Goal: Information Seeking & Learning: Find specific fact

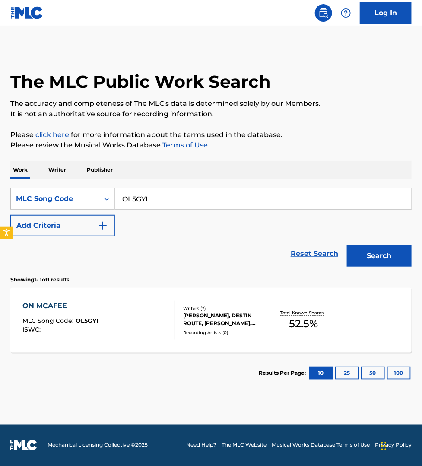
click at [169, 204] on input "OL5GYI" at bounding box center [263, 198] width 297 height 21
type input "DS3TTP"
click at [347, 245] on button "Search" at bounding box center [379, 256] width 65 height 22
click at [158, 331] on div "DOWNSTAIRS MLC Song Code : DS3TTP ISWC : T3330560384" at bounding box center [98, 320] width 153 height 39
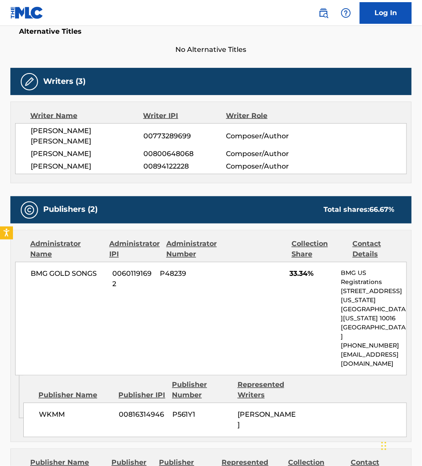
scroll to position [230, 0]
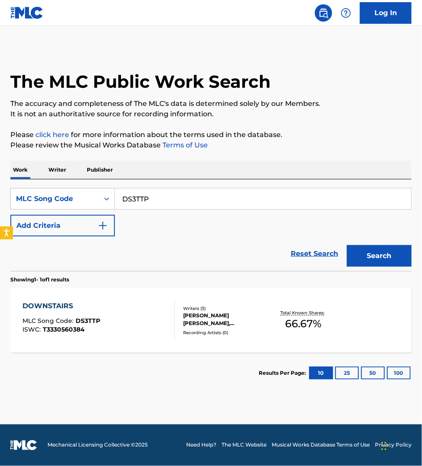
click at [96, 171] on p "Publisher" at bounding box center [99, 170] width 31 height 18
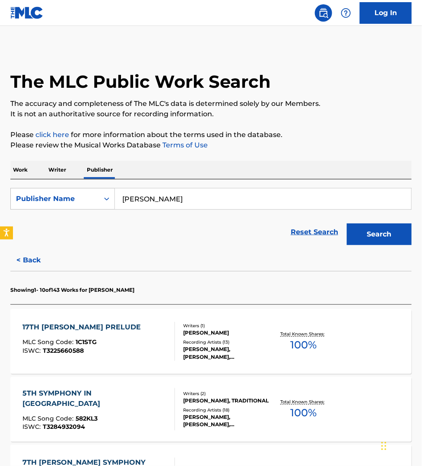
click at [195, 206] on input "[PERSON_NAME]" at bounding box center [263, 198] width 297 height 21
paste input "Civere Sounds"
type input "Civere Sounds"
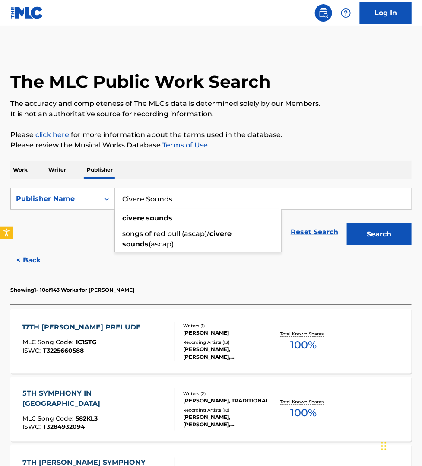
click at [347, 223] on button "Search" at bounding box center [379, 234] width 65 height 22
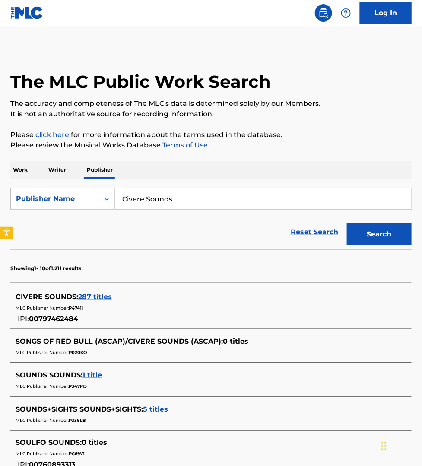
click at [95, 297] on span "287 titles" at bounding box center [95, 297] width 34 height 8
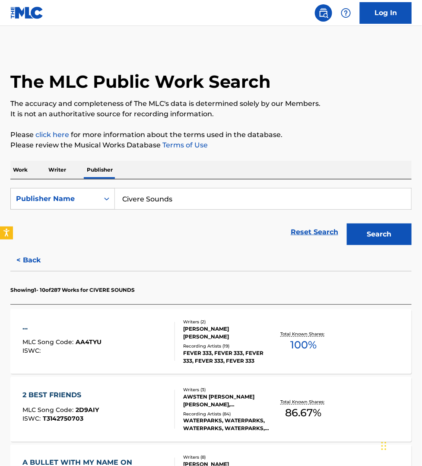
click at [149, 329] on div "... MLC Song Code : AA4TYU ISWC :" at bounding box center [98, 341] width 153 height 39
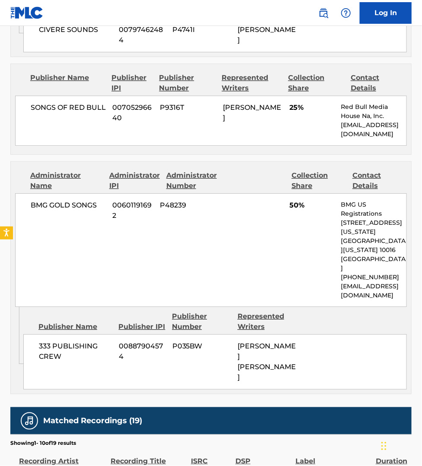
scroll to position [594, 0]
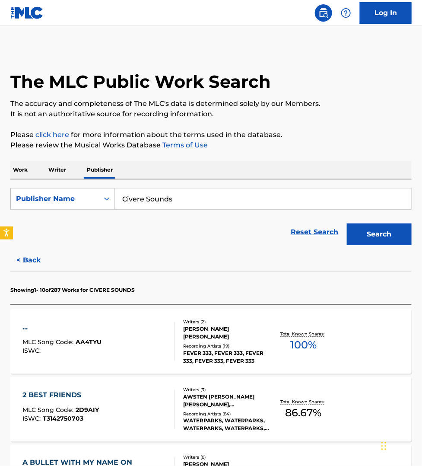
click at [13, 168] on p "Work" at bounding box center [20, 170] width 20 height 18
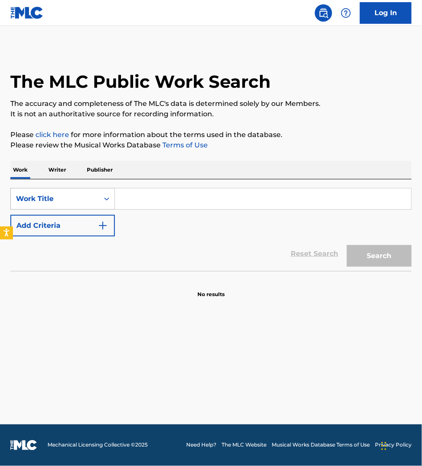
click at [66, 201] on div "Work Title" at bounding box center [55, 199] width 78 height 10
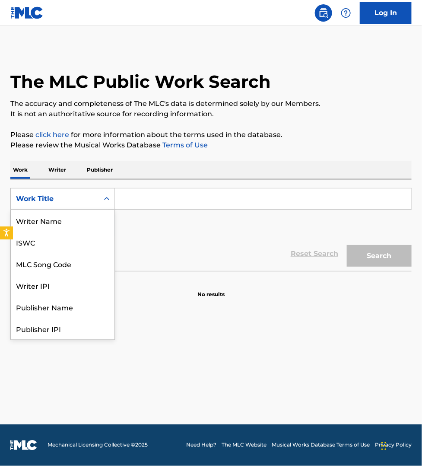
scroll to position [43, 0]
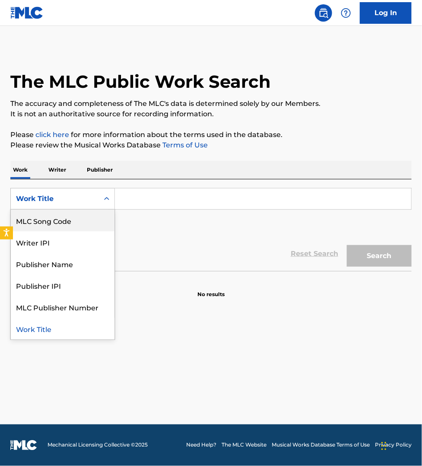
click at [62, 217] on div "MLC Song Code" at bounding box center [63, 221] width 104 height 22
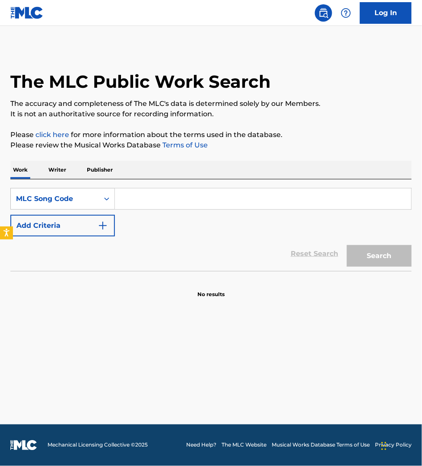
click at [128, 206] on input "Search Form" at bounding box center [263, 198] width 297 height 21
paste input "DQ7INL"
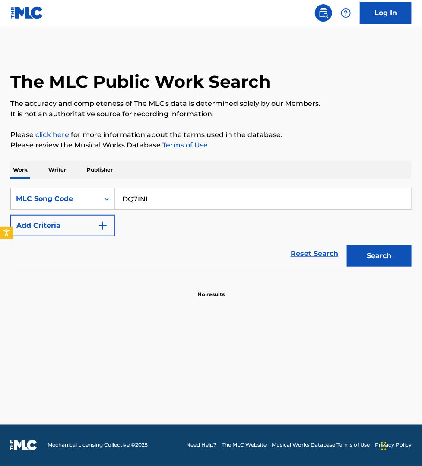
type input "DQ7INL"
click at [347, 245] on button "Search" at bounding box center [379, 256] width 65 height 22
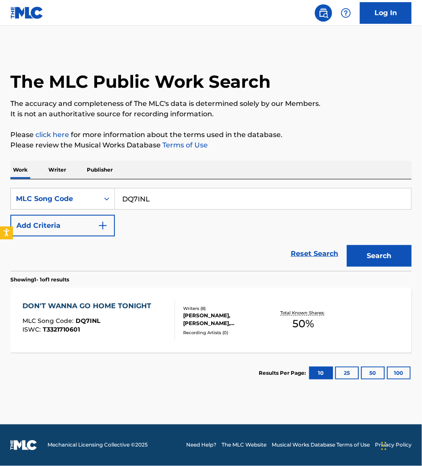
click at [136, 309] on div "DON'T WANNA GO HOME TONIGHT" at bounding box center [88, 306] width 133 height 10
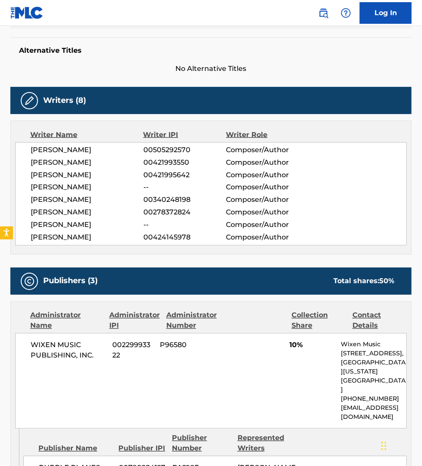
scroll to position [230, 0]
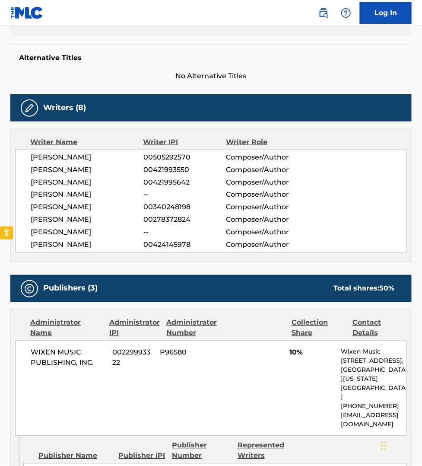
click at [80, 171] on span "[PERSON_NAME]" at bounding box center [87, 170] width 113 height 10
click at [73, 210] on span "[PERSON_NAME]" at bounding box center [87, 207] width 113 height 10
click at [69, 242] on span "[PERSON_NAME]" at bounding box center [87, 245] width 113 height 10
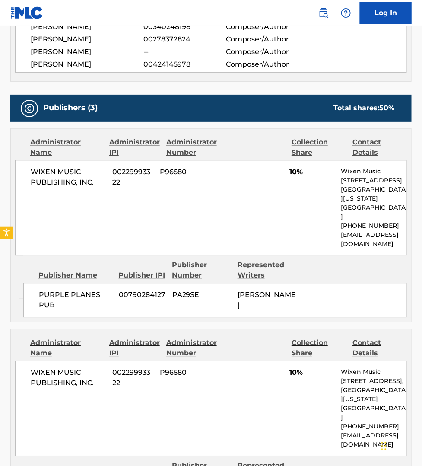
scroll to position [405, 0]
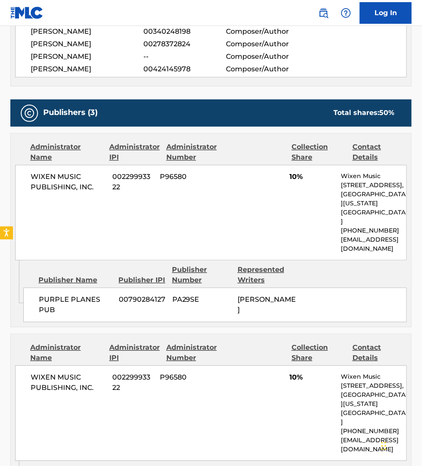
click at [295, 227] on div "WIXEN MUSIC PUBLISHING, INC. 00229993322 P96580 10% Wixen Music [STREET_ADDRESS…" at bounding box center [211, 213] width 392 height 96
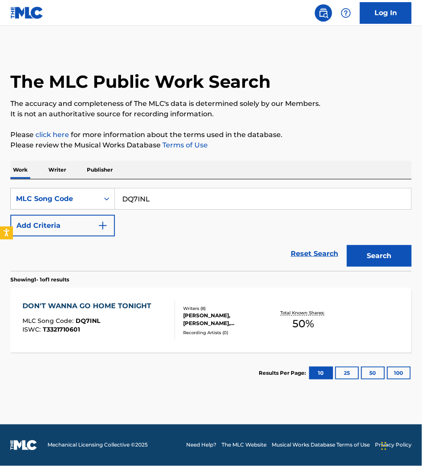
click at [107, 164] on p "Publisher" at bounding box center [99, 170] width 31 height 18
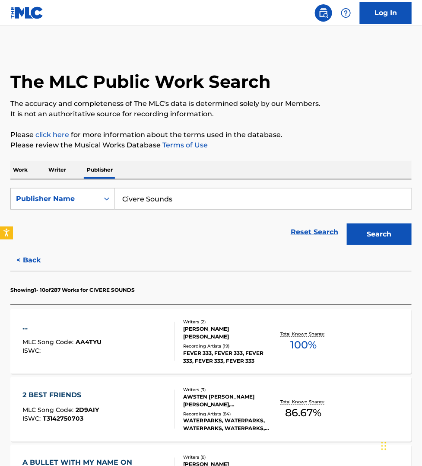
click at [173, 195] on input "Civere Sounds" at bounding box center [263, 198] width 297 height 21
click at [347, 223] on button "Search" at bounding box center [379, 234] width 65 height 22
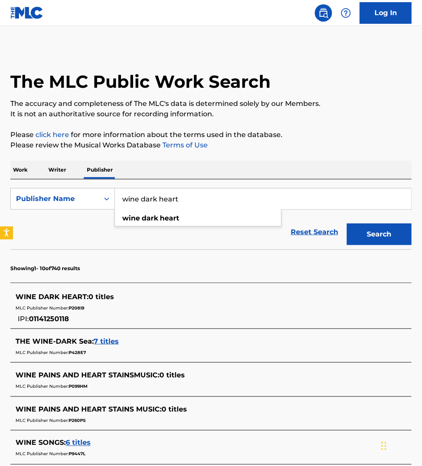
click at [212, 199] on input "wine dark heart" at bounding box center [263, 198] width 297 height 21
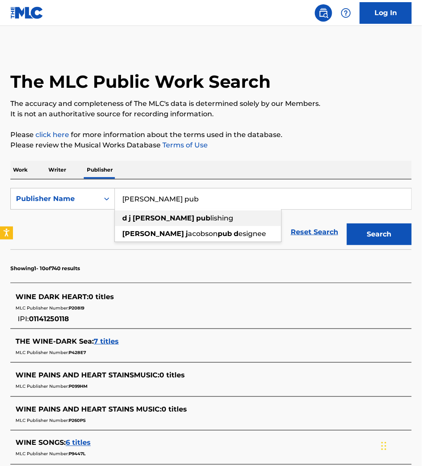
click at [211, 218] on span "lishing" at bounding box center [222, 218] width 23 height 8
type input "[PERSON_NAME] publishing"
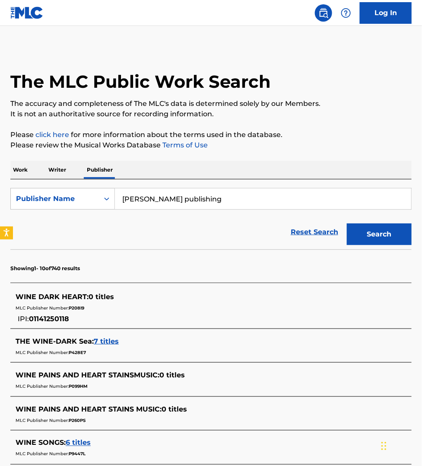
click at [377, 234] on button "Search" at bounding box center [379, 234] width 65 height 22
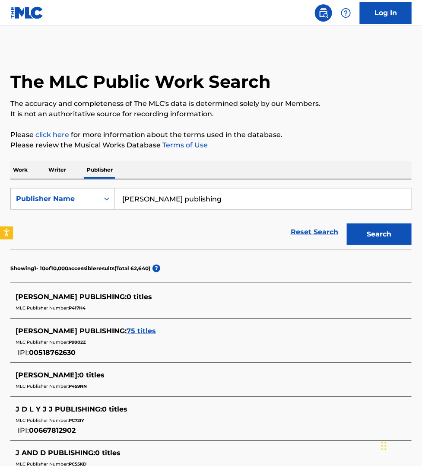
click at [292, 153] on div "The MLC Public Work Search The accuracy and completeness of The MLC's data is d…" at bounding box center [211, 396] width 422 height 697
click at [127, 329] on span "75 titles" at bounding box center [141, 331] width 29 height 8
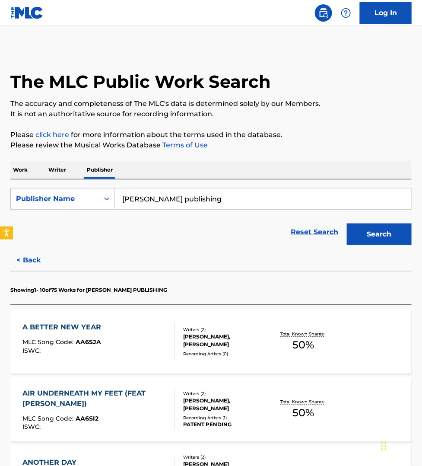
click at [133, 330] on div "A BETTER NEW YEAR MLC Song Code : AA6SJA ISWC :" at bounding box center [98, 341] width 153 height 39
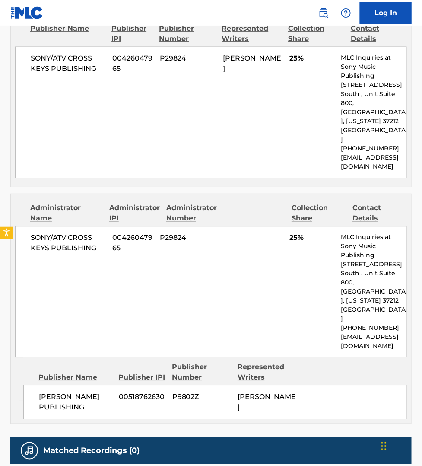
scroll to position [432, 0]
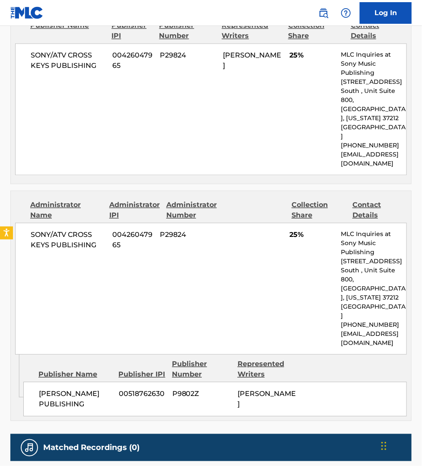
click at [305, 461] on div "No recordings found" at bounding box center [211, 475] width 402 height 28
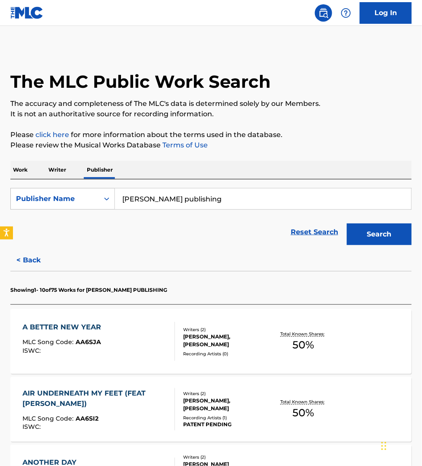
click at [23, 169] on p "Work" at bounding box center [20, 170] width 20 height 18
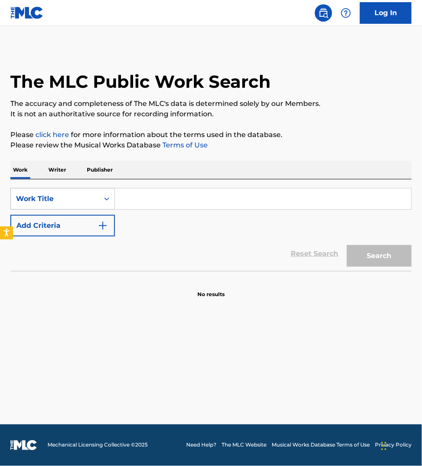
click at [49, 194] on div "Work Title" at bounding box center [55, 199] width 78 height 10
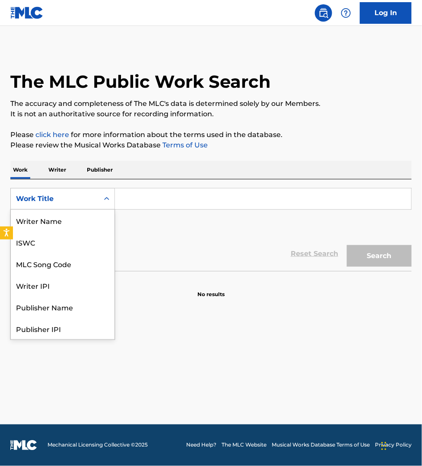
scroll to position [43, 0]
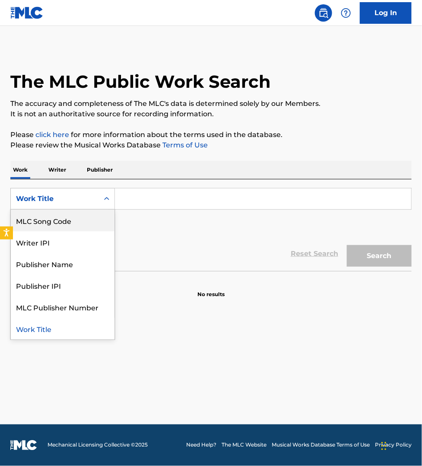
click at [57, 221] on div "MLC Song Code" at bounding box center [63, 221] width 104 height 22
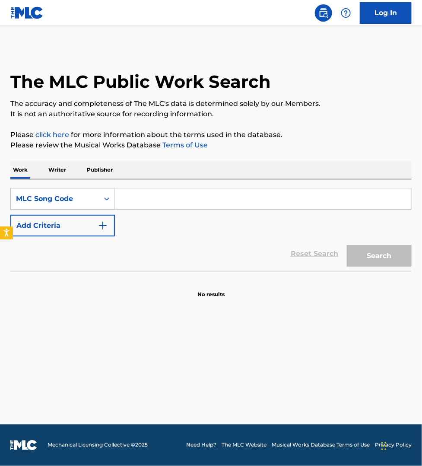
click at [139, 202] on input "Search Form" at bounding box center [263, 198] width 297 height 21
paste input "CI8ELT"
type input "CI8ELT"
click at [347, 245] on button "Search" at bounding box center [379, 256] width 65 height 22
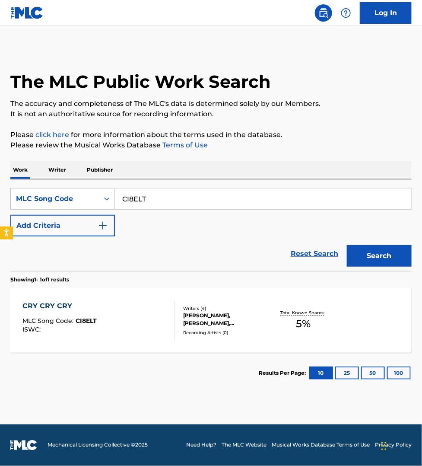
click at [132, 319] on div "CRY CRY CRY MLC Song Code : CI8ELT ISWC :" at bounding box center [98, 320] width 153 height 39
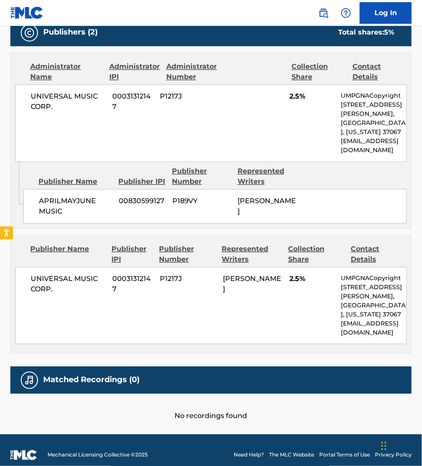
scroll to position [418, 0]
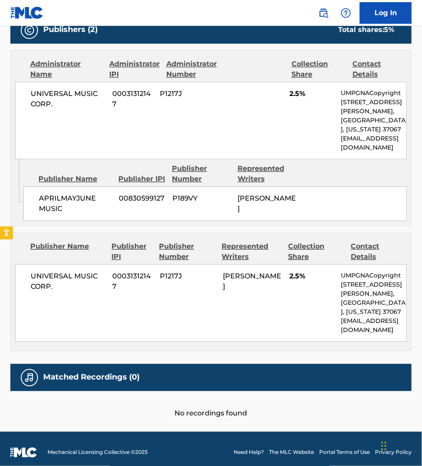
click at [394, 232] on div "Publishers (2) Total shares: 5 % Administrator Name Administrator IPI Administr…" at bounding box center [211, 183] width 402 height 335
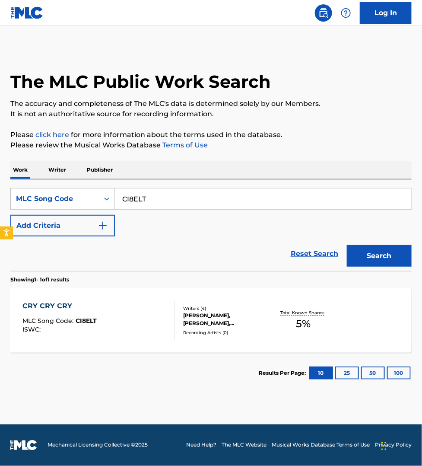
click at [152, 199] on input "CI8ELT" at bounding box center [263, 198] width 297 height 21
paste input "B01889"
type input "B01889"
click at [347, 245] on button "Search" at bounding box center [379, 256] width 65 height 22
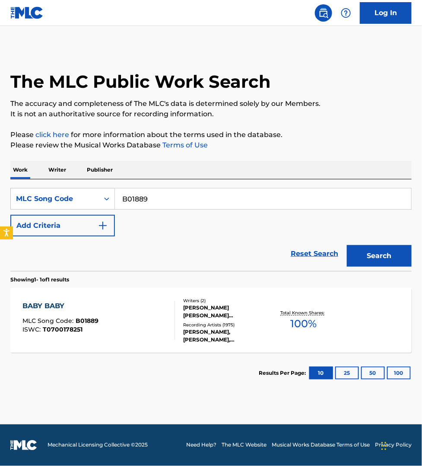
click at [158, 321] on div "BABY BABY MLC Song Code : B01889 ISWC : T0700178251" at bounding box center [98, 320] width 153 height 39
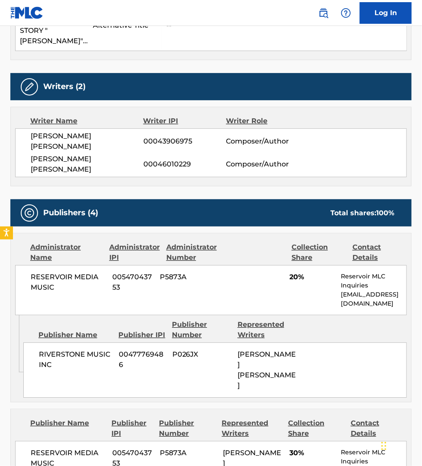
scroll to position [432, 0]
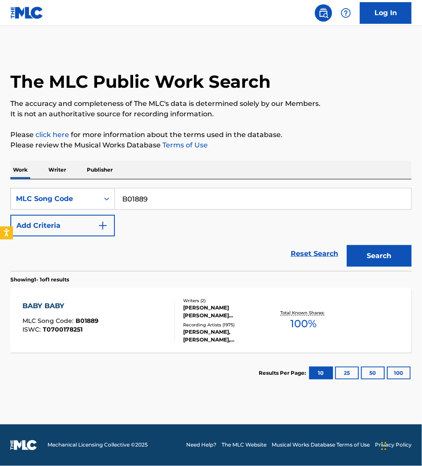
click at [162, 197] on input "B01889" at bounding box center [263, 198] width 297 height 21
paste input "A2822P"
type input "A2822P"
click at [347, 245] on button "Search" at bounding box center [379, 256] width 65 height 22
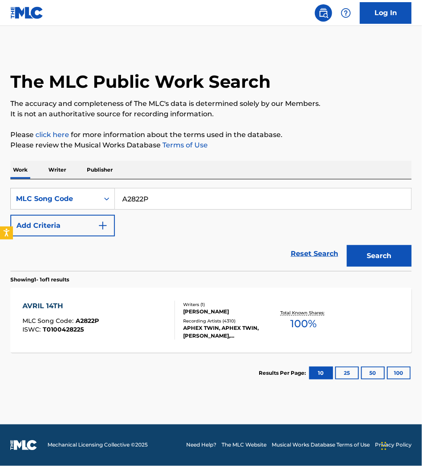
click at [161, 306] on div "AVRIL 14TH MLC Song Code : A2822P ISWC : T0100428225" at bounding box center [98, 320] width 153 height 39
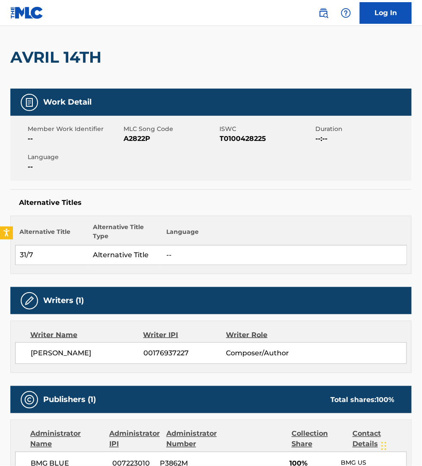
scroll to position [54, 0]
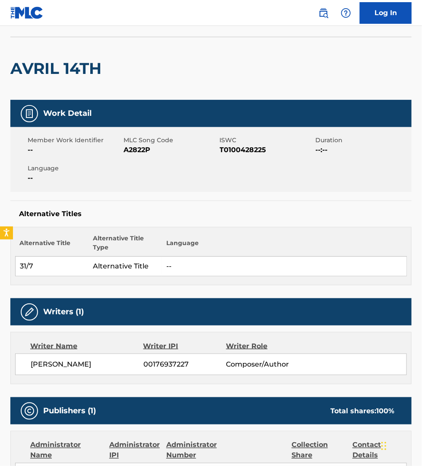
click at [132, 152] on span "A2822P" at bounding box center [171, 150] width 94 height 10
copy span "A2822P"
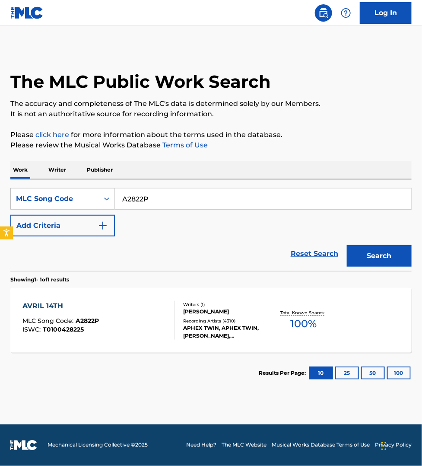
click at [163, 198] on input "A2822P" at bounding box center [263, 198] width 297 height 21
paste input "MO1HC5"
type input "MO1HC5"
click at [347, 245] on button "Search" at bounding box center [379, 256] width 65 height 22
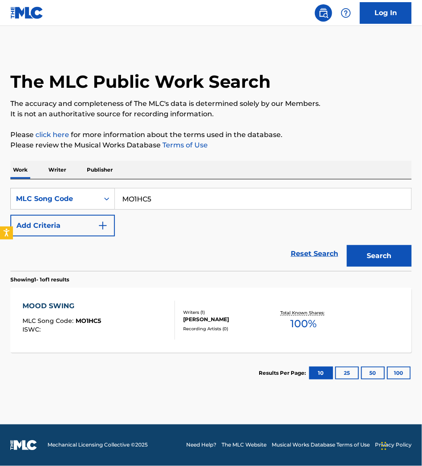
click at [140, 319] on div "MOOD SWING MLC Song Code : MO1HC5 ISWC :" at bounding box center [98, 320] width 153 height 39
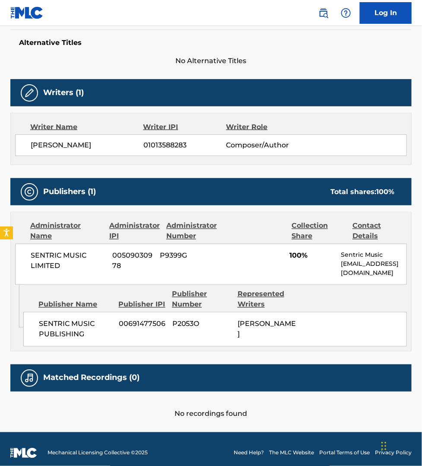
scroll to position [258, 0]
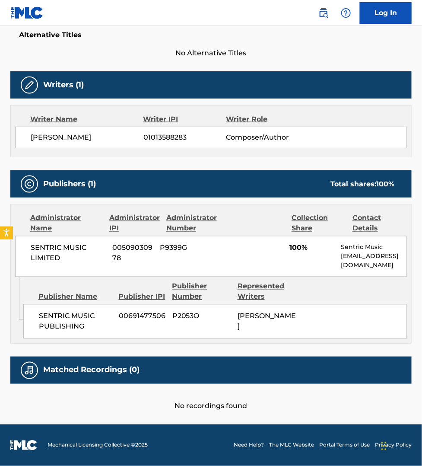
click at [401, 418] on main "< Back to public search results Copy work link MOOD SWING Work Detail Member Wo…" at bounding box center [211, 109] width 422 height 632
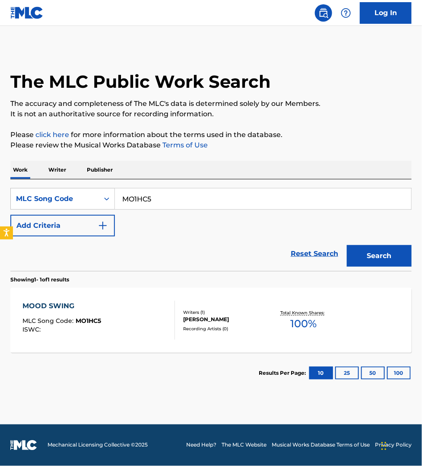
click at [155, 193] on input "MO1HC5" at bounding box center [263, 198] width 297 height 21
paste input "A6725Y"
type input "A6725Y"
click at [347, 245] on button "Search" at bounding box center [379, 256] width 65 height 22
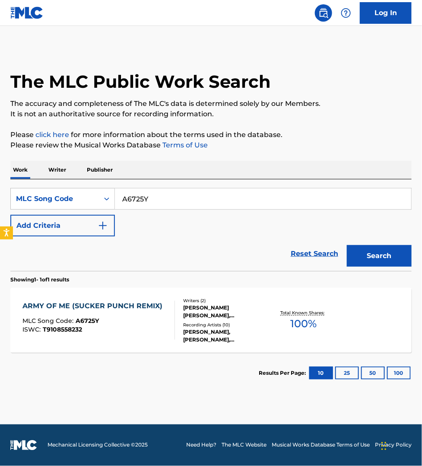
click at [148, 333] on div "ARMY OF ME (SUCKER PUNCH REMIX) MLC Song Code : A6725Y ISWC : T9108558232" at bounding box center [94, 320] width 144 height 39
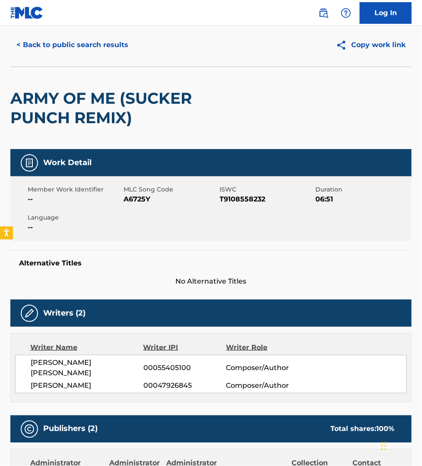
scroll to position [13, 0]
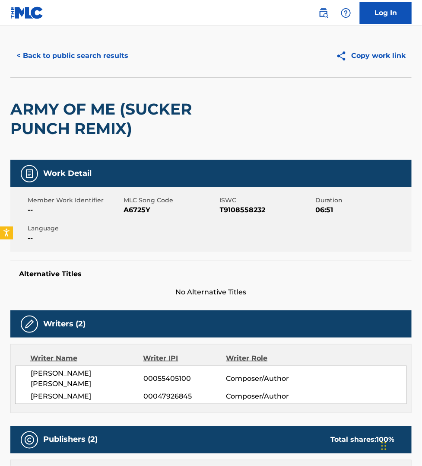
click at [89, 369] on span "[PERSON_NAME] [PERSON_NAME]" at bounding box center [87, 378] width 113 height 21
copy span "GUDMUNDSDOTTIR"
click at [38, 55] on button "< Back to public search results" at bounding box center [72, 56] width 124 height 22
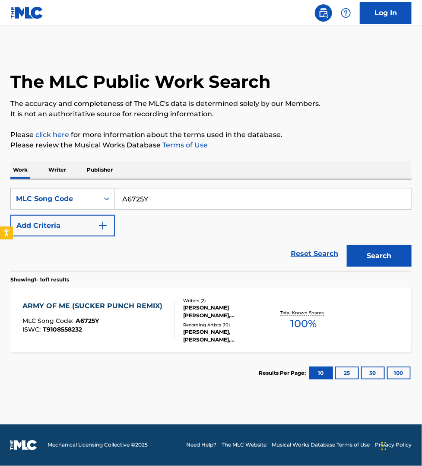
click at [139, 198] on input "A6725Y" at bounding box center [263, 198] width 297 height 21
paste input "A07MH"
type input "AA07MH"
click at [347, 245] on button "Search" at bounding box center [379, 256] width 65 height 22
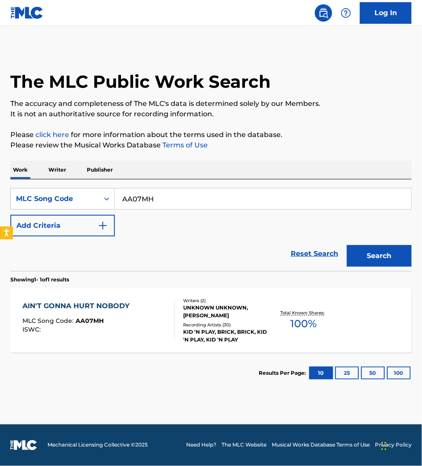
click at [158, 311] on div "AIN'T GONNA HURT NOBODY MLC Song Code : AA07MH ISWC :" at bounding box center [98, 320] width 153 height 39
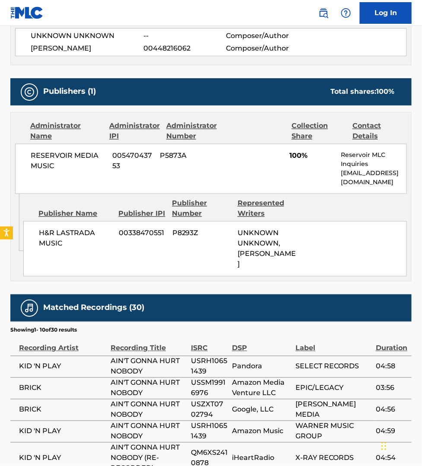
scroll to position [324, 0]
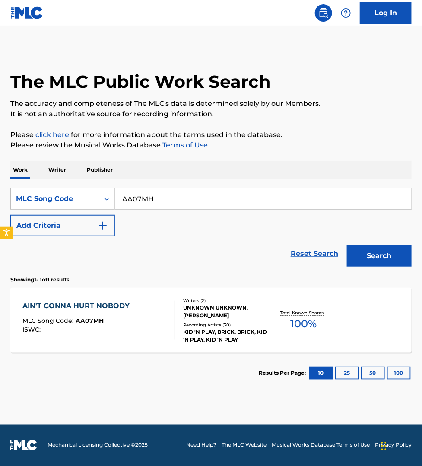
click at [160, 202] on input "AA07MH" at bounding box center [263, 198] width 297 height 21
paste input "WC3JPL"
click at [347, 245] on button "Search" at bounding box center [379, 256] width 65 height 22
click at [154, 195] on input "WC3JPL" at bounding box center [263, 198] width 297 height 21
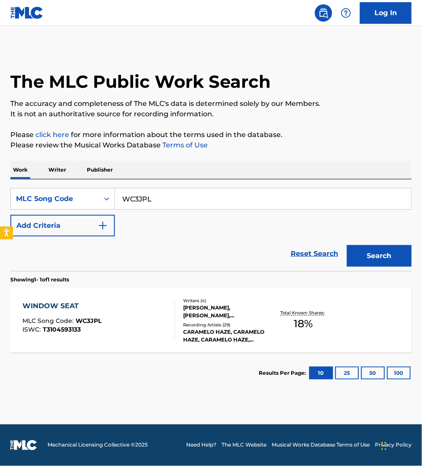
click at [154, 195] on input "WC3JPL" at bounding box center [263, 198] width 297 height 21
paste input "BV9K5B"
type input "BV9K5B"
click at [347, 245] on button "Search" at bounding box center [379, 256] width 65 height 22
click at [147, 318] on div "BODY LANGUAGE MLC Song Code : BV9K5B ISWC : T9210765143" at bounding box center [98, 320] width 153 height 39
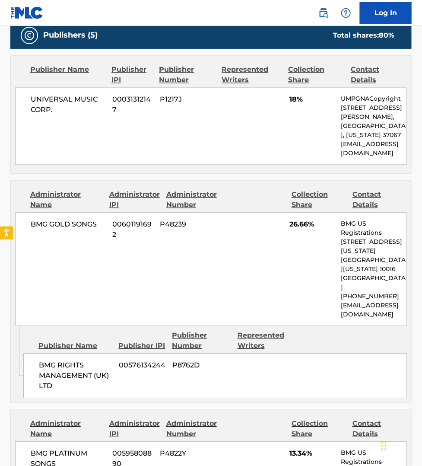
scroll to position [446, 0]
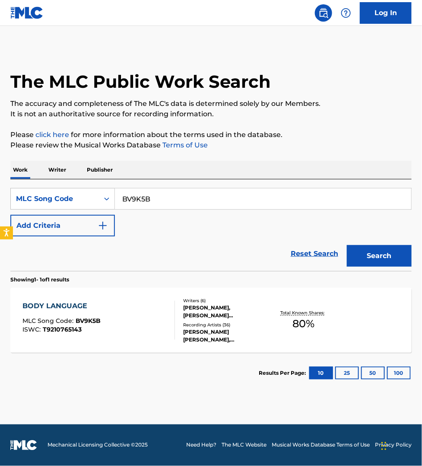
click at [169, 197] on input "BV9K5B" at bounding box center [263, 198] width 297 height 21
paste input "B7D1Y"
type input "BB7D1Y"
click at [347, 245] on button "Search" at bounding box center [379, 256] width 65 height 22
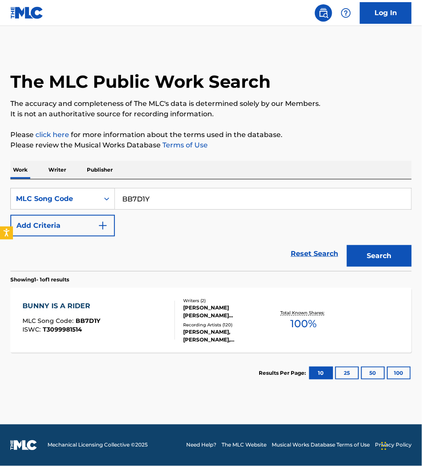
click at [161, 321] on div "BUNNY IS A RIDER MLC Song Code : BB7D1Y ISWC : T3099981514" at bounding box center [98, 320] width 153 height 39
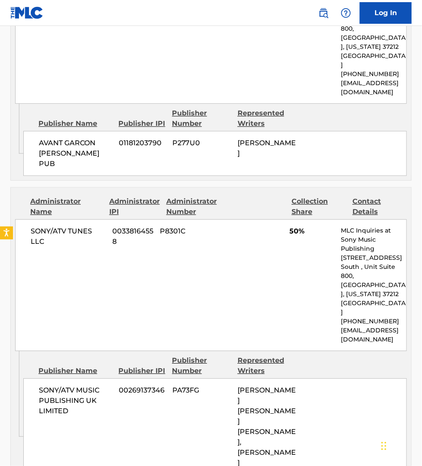
scroll to position [513, 0]
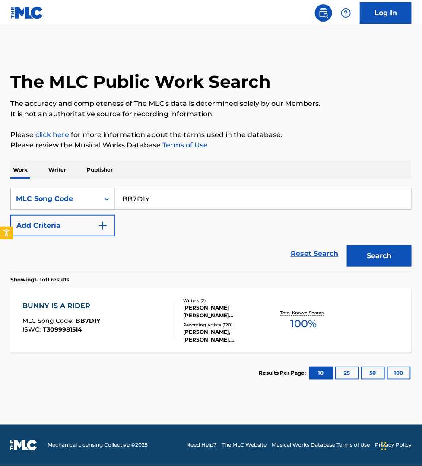
click at [157, 199] on input "BB7D1Y" at bounding box center [263, 198] width 297 height 21
paste input "TV9DGN"
type input "TV9DGN"
click at [347, 245] on button "Search" at bounding box center [379, 256] width 65 height 22
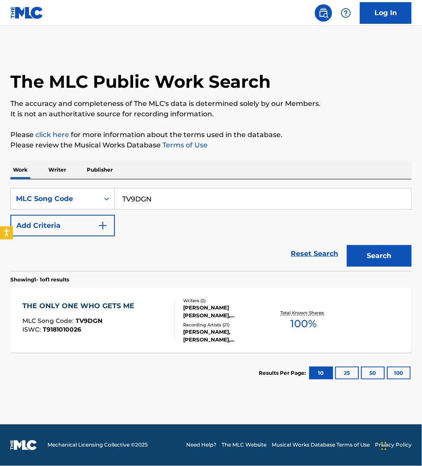
click at [160, 318] on div "THE ONLY ONE WHO GETS ME MLC Song Code : TV9DGN ISWC : T9181010026" at bounding box center [98, 320] width 153 height 39
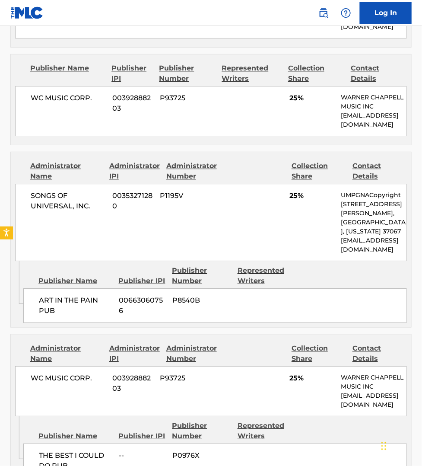
scroll to position [581, 0]
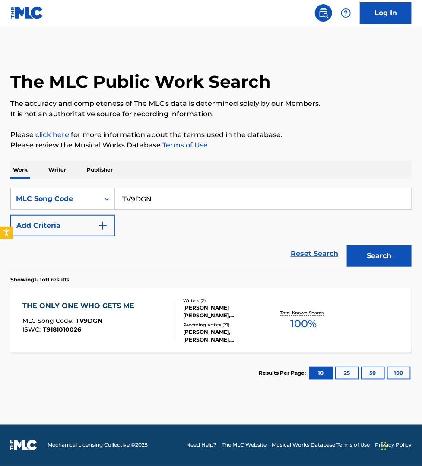
click at [161, 198] on input "TV9DGN" at bounding box center [263, 198] width 297 height 21
paste input "CB10AG"
type input "CB10AG"
click at [347, 245] on button "Search" at bounding box center [379, 256] width 65 height 22
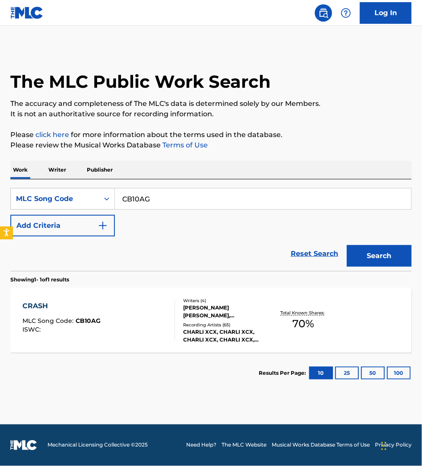
click at [154, 307] on div "CRASH MLC Song Code : CB10AG ISWC :" at bounding box center [98, 320] width 153 height 39
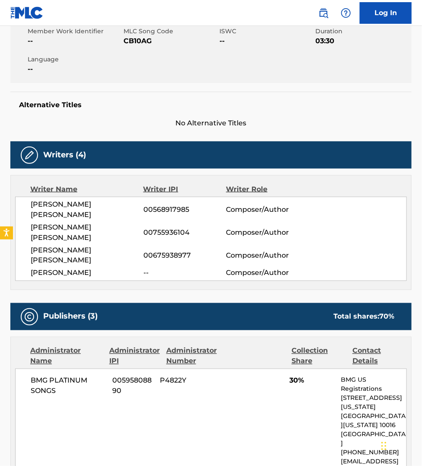
scroll to position [162, 0]
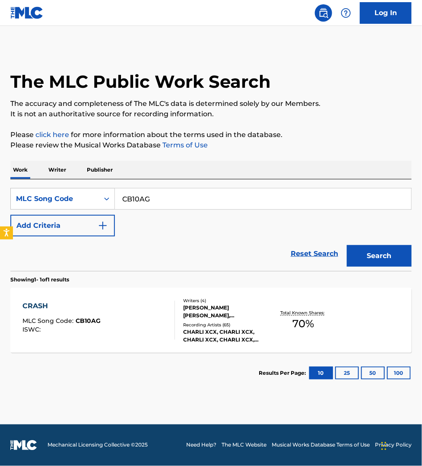
click at [164, 201] on input "CB10AG" at bounding box center [263, 198] width 297 height 21
paste input "SJ3KKQ"
type input "SJ3KKQ"
click at [347, 245] on button "Search" at bounding box center [379, 256] width 65 height 22
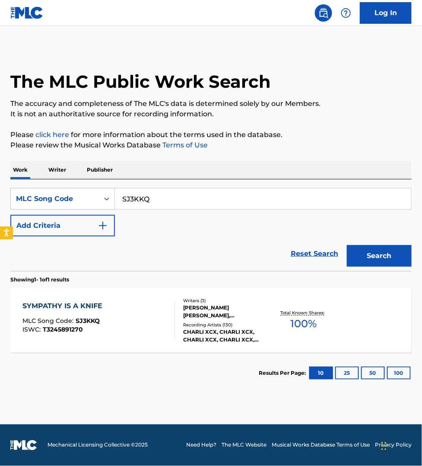
click at [150, 333] on div "SYMPATHY IS A KNIFE MLC Song Code : SJ3KKQ ISWC : T3245891270" at bounding box center [98, 320] width 153 height 39
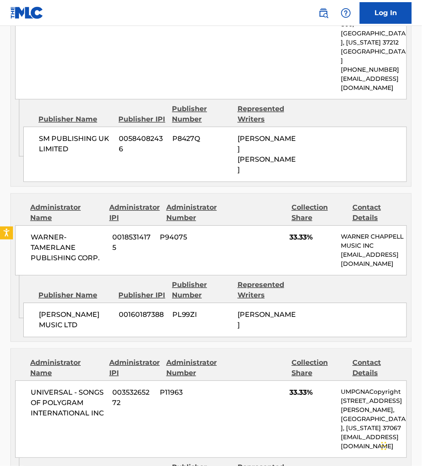
scroll to position [689, 0]
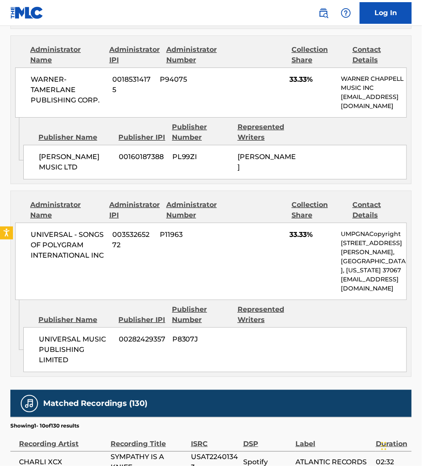
drag, startPoint x: 338, startPoint y: 418, endPoint x: 341, endPoint y: 410, distance: 8.9
click at [338, 430] on div "Label" at bounding box center [334, 439] width 76 height 19
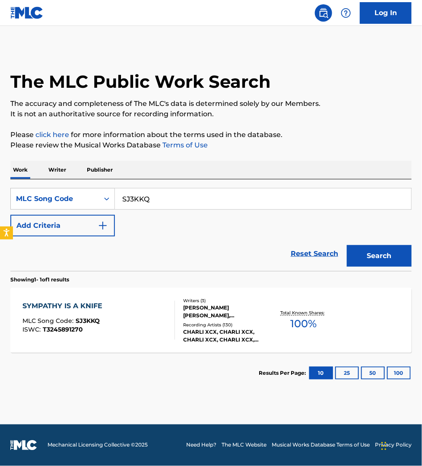
click at [168, 200] on input "SJ3KKQ" at bounding box center [263, 198] width 297 height 21
paste input "RO6012"
click at [347, 245] on button "Search" at bounding box center [379, 256] width 65 height 22
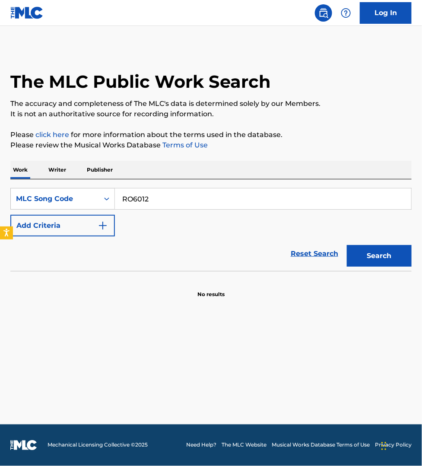
click at [174, 204] on input "RO6012" at bounding box center [263, 198] width 297 height 21
paste input "3U2ILF"
type input "3U2ILF"
click at [347, 245] on button "Search" at bounding box center [379, 256] width 65 height 22
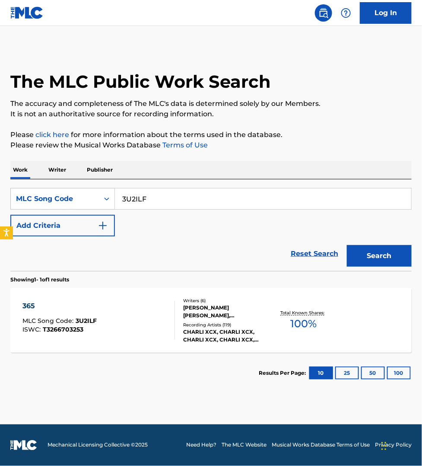
click at [128, 320] on div "365 MLC Song Code : 3U2ILF ISWC : T3266703253" at bounding box center [98, 320] width 153 height 39
click at [141, 195] on input "3U2ILF" at bounding box center [263, 198] width 297 height 21
paste input "RVA0O"
type input "RVA0OF"
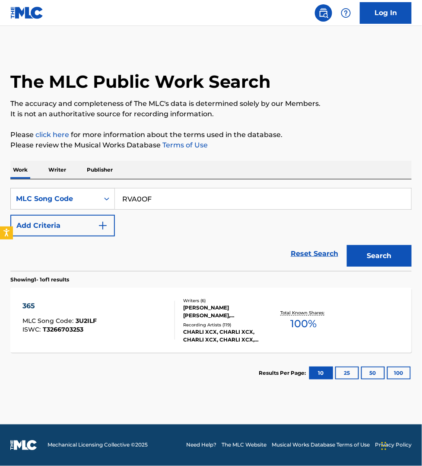
click at [347, 245] on button "Search" at bounding box center [379, 256] width 65 height 22
click at [141, 310] on div "REDBONE MLC Song Code : RVA0OF ISWC : T9203370643" at bounding box center [98, 320] width 153 height 39
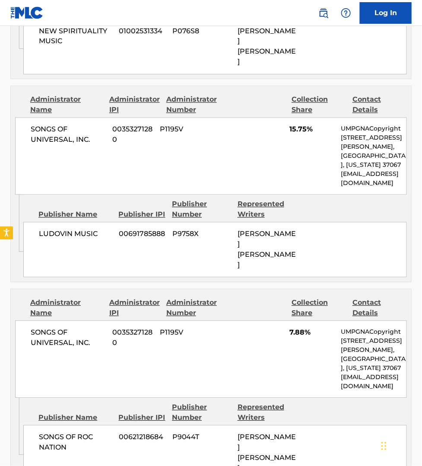
scroll to position [1243, 0]
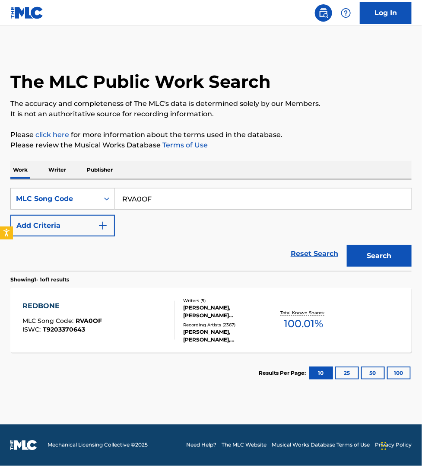
click at [138, 197] on input "RVA0OF" at bounding box center [263, 198] width 297 height 21
paste input "SD6L0B"
type input "SD6L0B"
click at [347, 245] on button "Search" at bounding box center [379, 256] width 65 height 22
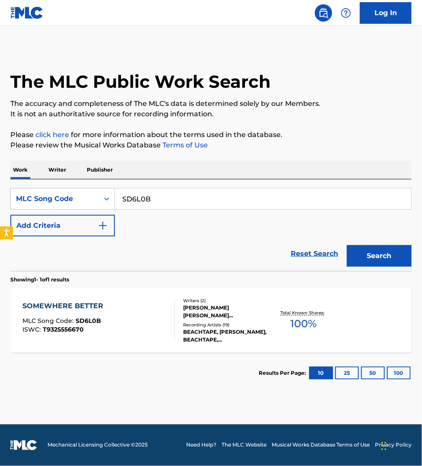
click at [139, 315] on div "SOMEWHERE BETTER MLC Song Code : SD6L0B ISWC : T9325556670" at bounding box center [98, 320] width 153 height 39
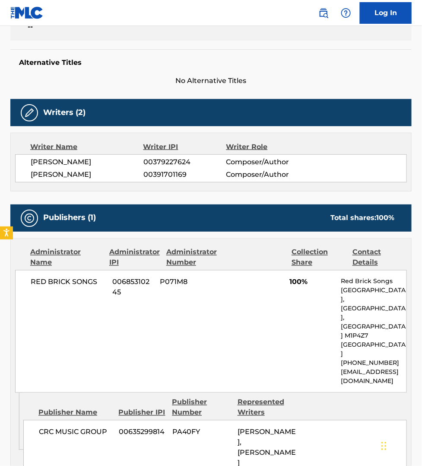
scroll to position [189, 0]
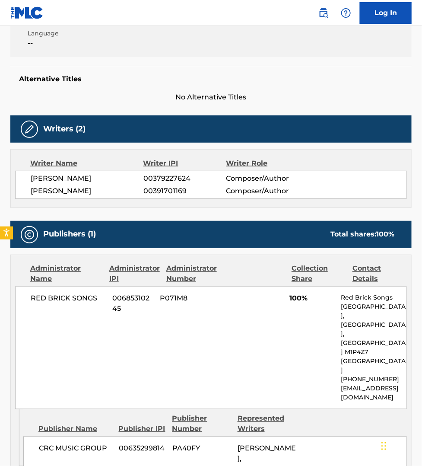
click at [3, 448] on div "< Back to public search results Copy work link SOMEWHERE BETTER Work Detail Mem…" at bounding box center [211, 363] width 422 height 1009
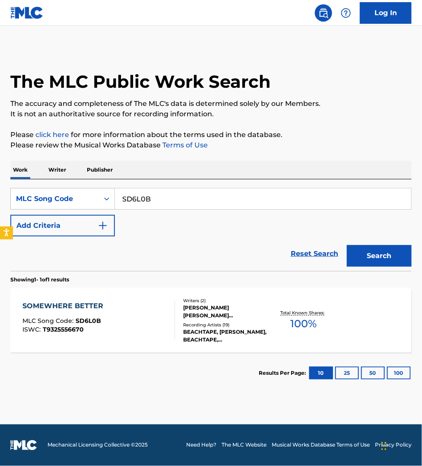
click at [153, 202] on input "SD6L0B" at bounding box center [263, 198] width 297 height 21
paste input "A9510Q"
type input "A9510Q"
click at [347, 245] on button "Search" at bounding box center [379, 256] width 65 height 22
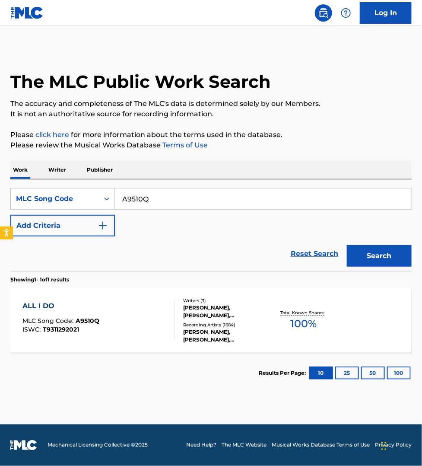
click at [159, 326] on div "ALL I DO MLC Song Code : A9510Q ISWC : T9311292021" at bounding box center [98, 320] width 153 height 39
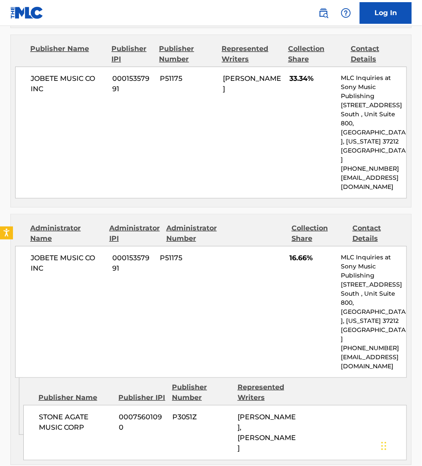
scroll to position [756, 0]
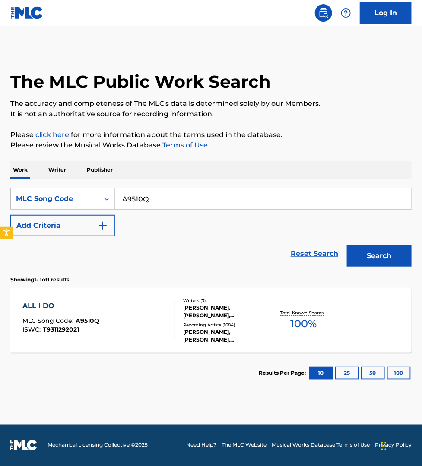
click at [164, 206] on input "A9510Q" at bounding box center [263, 198] width 297 height 21
paste input "R5080X"
type input "R5080X"
click at [347, 245] on button "Search" at bounding box center [379, 256] width 65 height 22
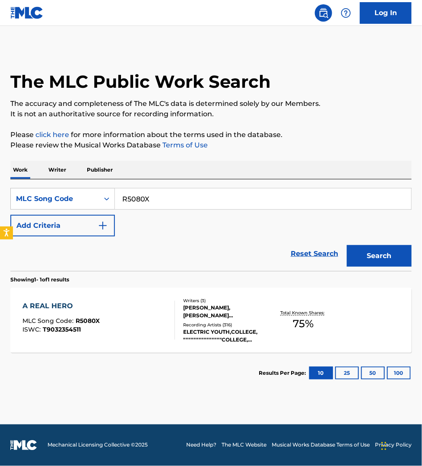
click at [152, 310] on div "A REAL HERO MLC Song Code : R5080X ISWC : T9032354511" at bounding box center [98, 320] width 153 height 39
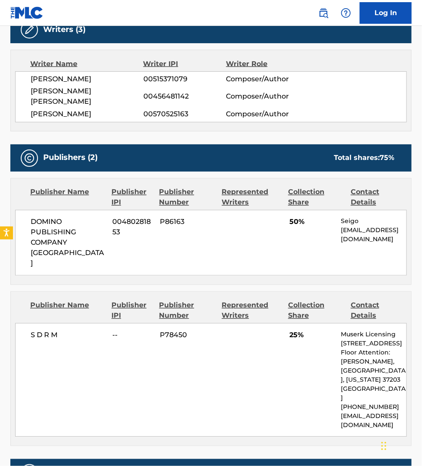
scroll to position [338, 0]
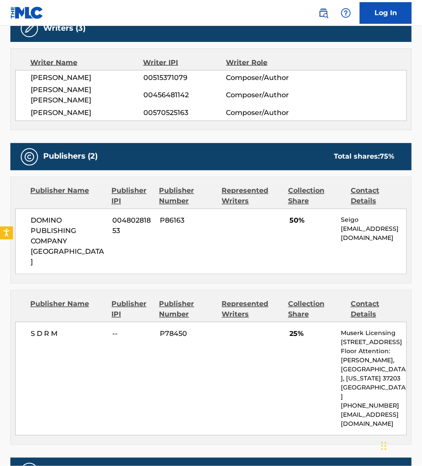
click at [418, 417] on div "< Back to public search results Copy work link A REAL HERO Work Detail Member W…" at bounding box center [211, 253] width 422 height 1087
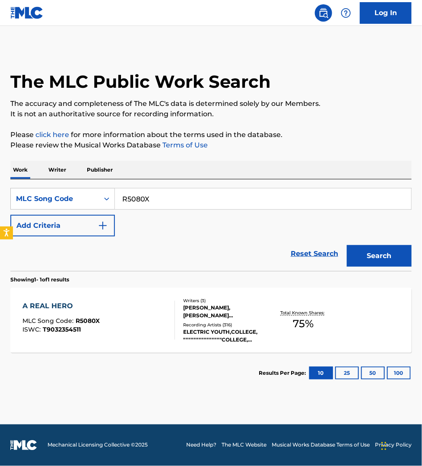
click at [147, 203] on input "R5080X" at bounding box center [263, 198] width 297 height 21
paste input "S78X49"
type input "S78X49"
click at [347, 245] on button "Search" at bounding box center [379, 256] width 65 height 22
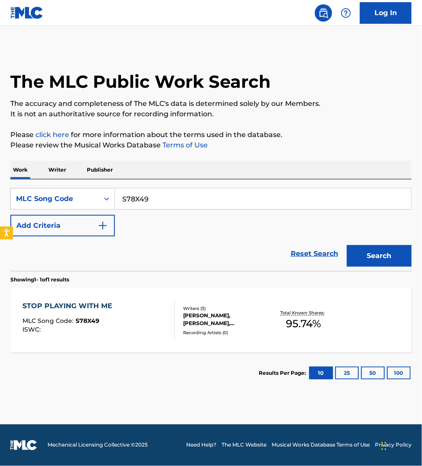
click at [151, 318] on div "STOP PLAYING WITH ME MLC Song Code : S78X49 ISWC :" at bounding box center [98, 320] width 153 height 39
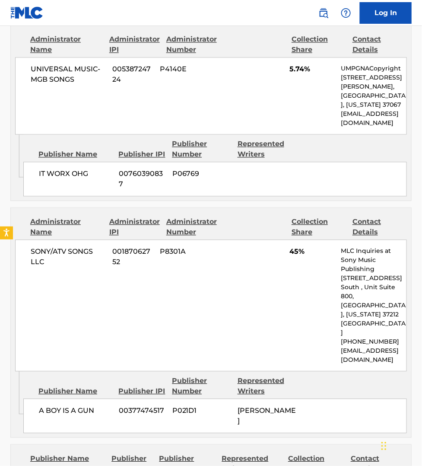
scroll to position [392, 0]
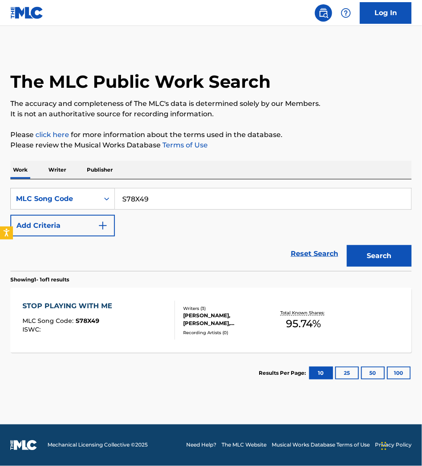
click at [169, 195] on input "S78X49" at bounding box center [263, 198] width 297 height 21
paste input "W60QQZ"
type input "W60QQZ"
click at [347, 245] on button "Search" at bounding box center [379, 256] width 65 height 22
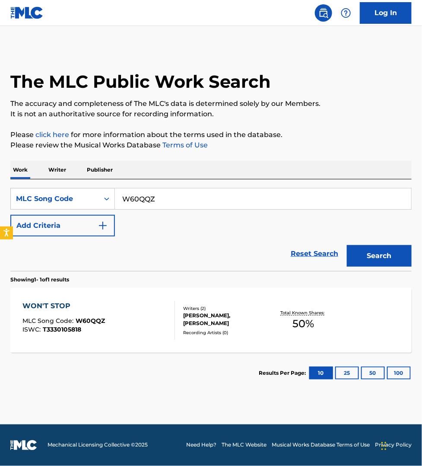
click at [145, 323] on div "WON'T STOP MLC Song Code : W60QQZ ISWC : T3330105818" at bounding box center [98, 320] width 153 height 39
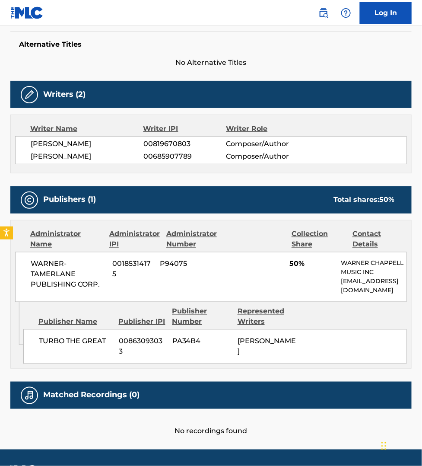
scroll to position [243, 0]
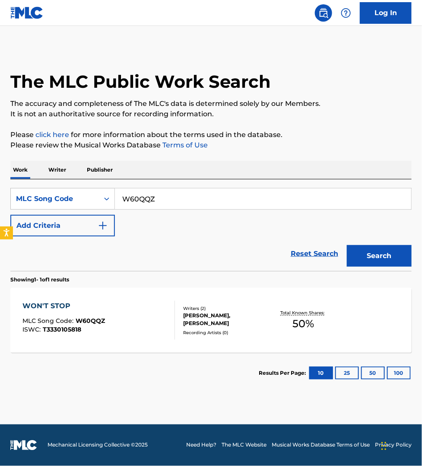
click at [164, 199] on input "W60QQZ" at bounding box center [263, 198] width 297 height 21
paste input "BV8973"
type input "BV8973"
click at [347, 245] on button "Search" at bounding box center [379, 256] width 65 height 22
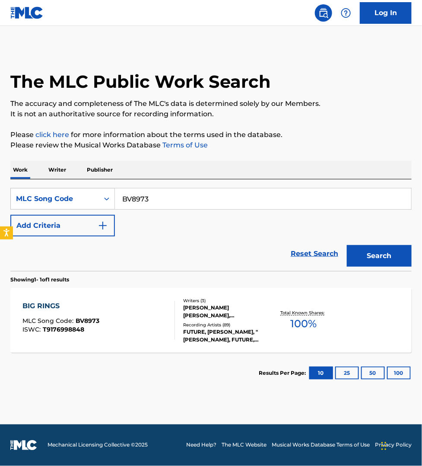
click at [150, 322] on div "BIG RINGS MLC Song Code : BV8973 ISWC : T9176998848" at bounding box center [98, 320] width 153 height 39
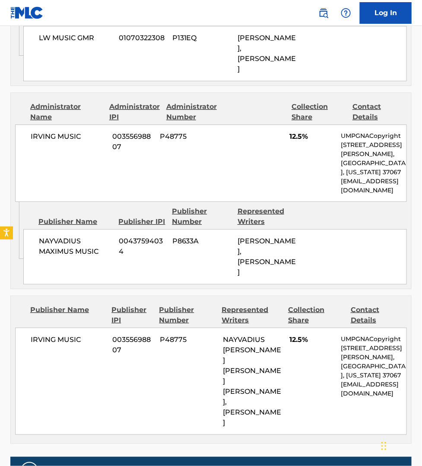
scroll to position [783, 0]
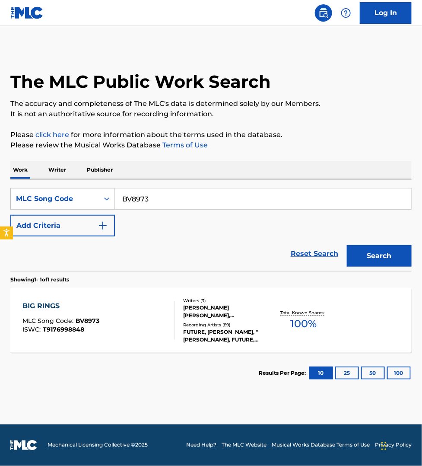
click at [165, 191] on input "BV8973" at bounding box center [263, 198] width 297 height 21
paste input "K0739G"
type input "K0739G"
click at [347, 245] on button "Search" at bounding box center [379, 256] width 65 height 22
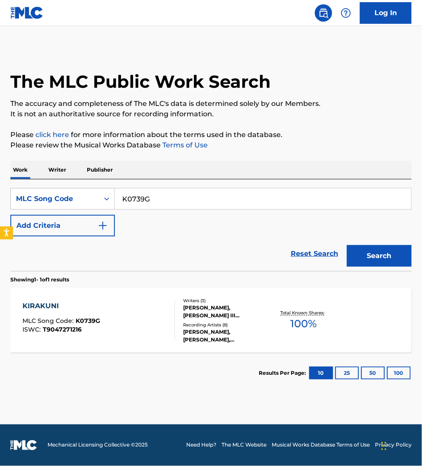
click at [137, 312] on div "KIRAKUNI MLC Song Code : K0739G ISWC : T9047271216" at bounding box center [98, 320] width 153 height 39
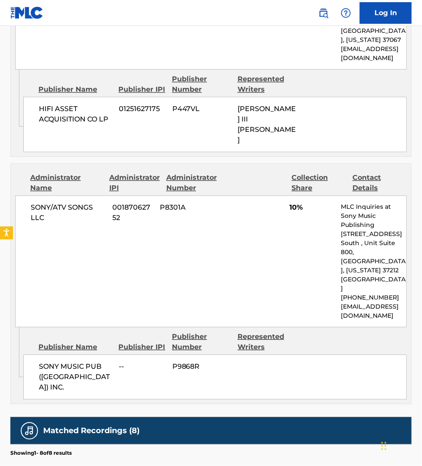
scroll to position [513, 0]
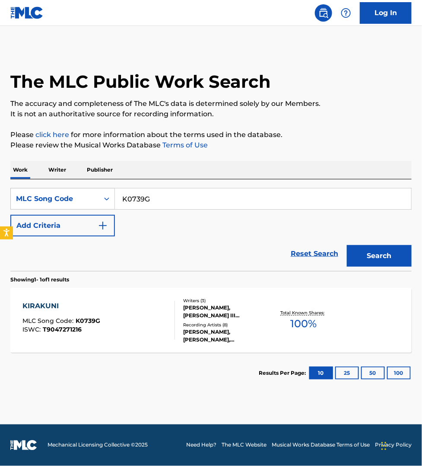
click at [169, 201] on input "K0739G" at bounding box center [263, 198] width 297 height 21
paste input "U01578"
type input "U01578"
click at [347, 245] on button "Search" at bounding box center [379, 256] width 65 height 22
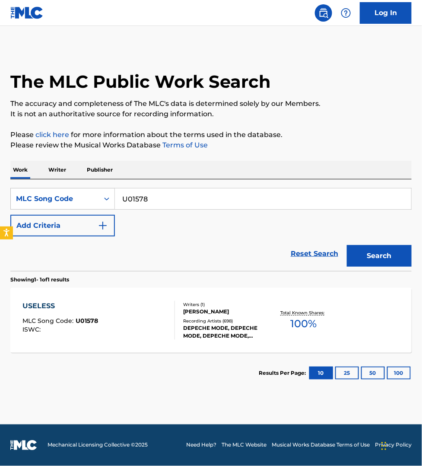
click at [175, 343] on div "USELESS MLC Song Code : U01578 ISWC : Writers ( 1 ) [PERSON_NAME] Recording Art…" at bounding box center [211, 320] width 402 height 65
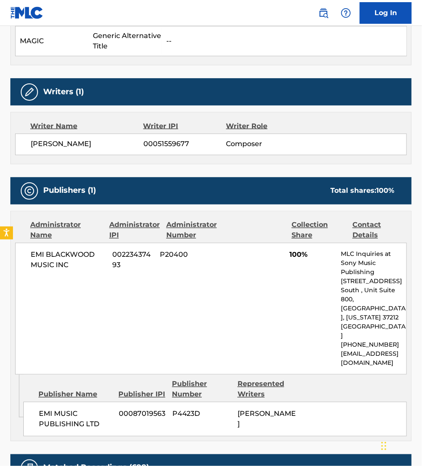
scroll to position [310, 0]
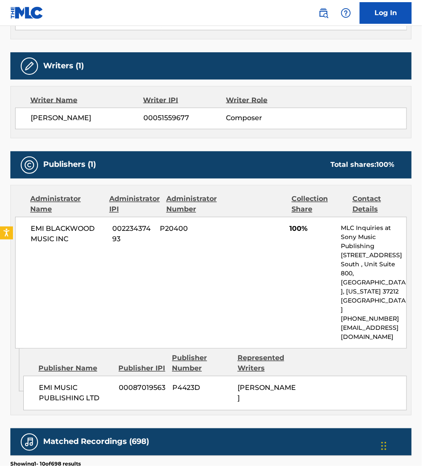
click at [305, 456] on section "Showing 1 - 10 of 698 results" at bounding box center [211, 462] width 402 height 13
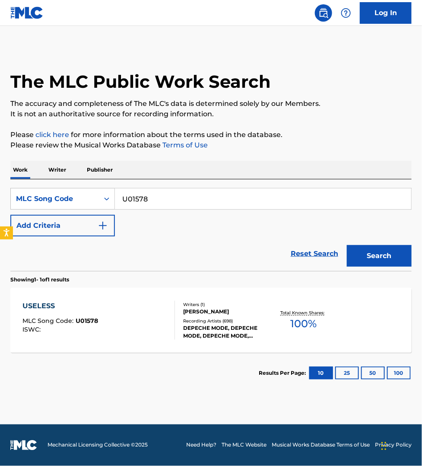
click at [141, 199] on input "U01578" at bounding box center [263, 198] width 297 height 21
paste input "1708C"
type input "U1708C"
click at [347, 245] on button "Search" at bounding box center [379, 256] width 65 height 22
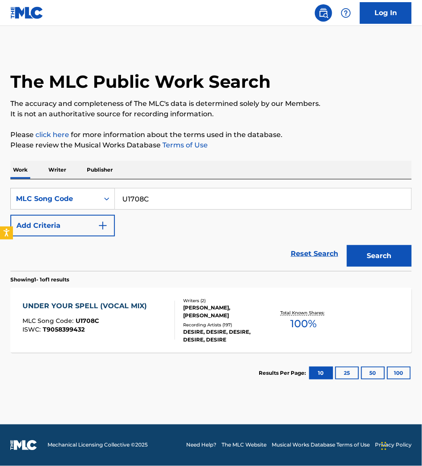
click at [156, 319] on div "UNDER YOUR SPELL (VOCAL MIX) MLC Song Code : U1708C ISWC : T9058399432" at bounding box center [98, 320] width 153 height 39
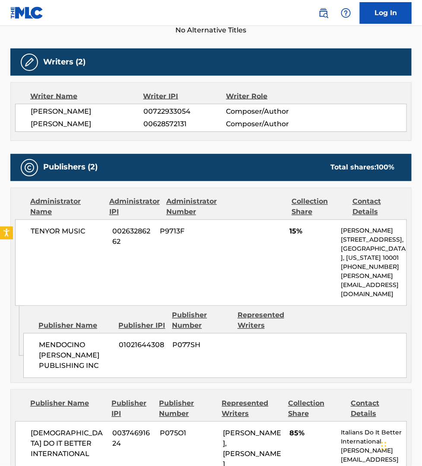
scroll to position [324, 0]
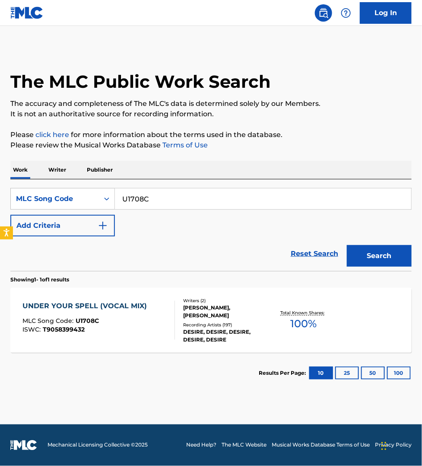
click at [159, 191] on input "U1708C" at bounding box center [263, 198] width 297 height 21
paste input "P14268"
type input "P14268"
click at [347, 245] on button "Search" at bounding box center [379, 256] width 65 height 22
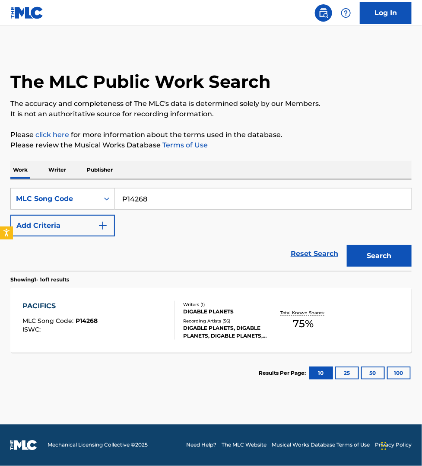
click at [141, 312] on div "PACIFICS MLC Song Code : P14268 ISWC :" at bounding box center [98, 320] width 153 height 39
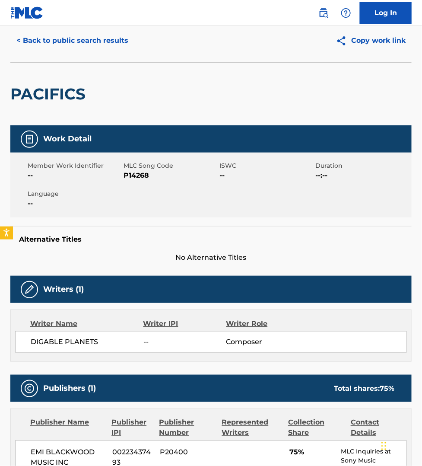
scroll to position [27, 0]
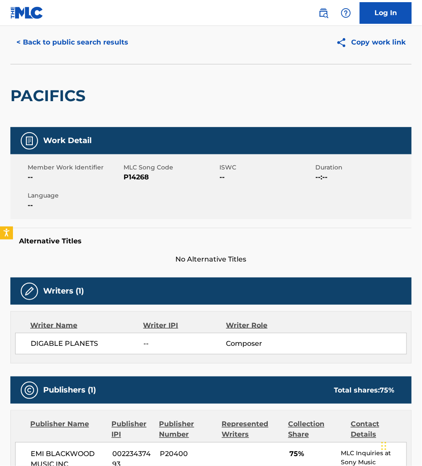
click at [63, 44] on button "< Back to public search results" at bounding box center [72, 43] width 124 height 22
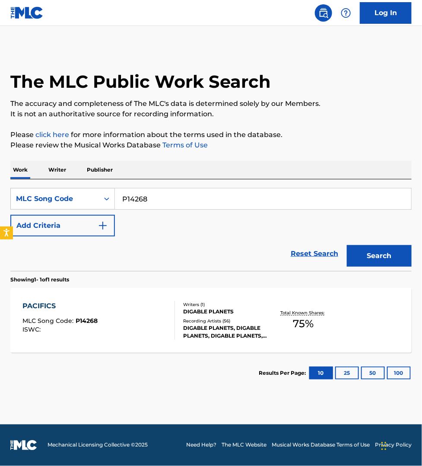
click at [63, 168] on p "Writer" at bounding box center [57, 170] width 23 height 18
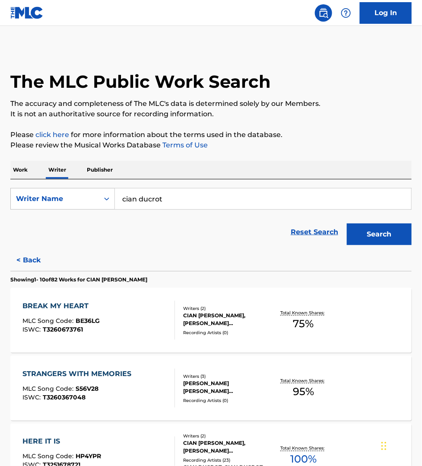
click at [178, 203] on input "cian ducrot" at bounding box center [263, 198] width 297 height 21
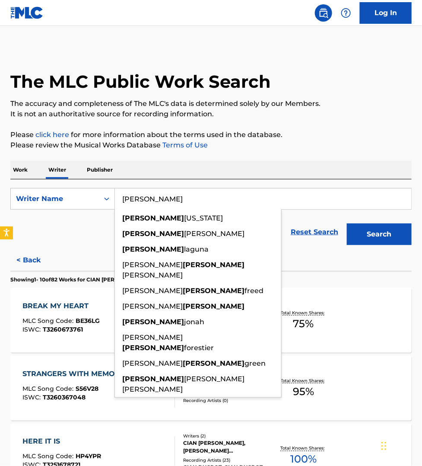
paste input "CHETRIT"
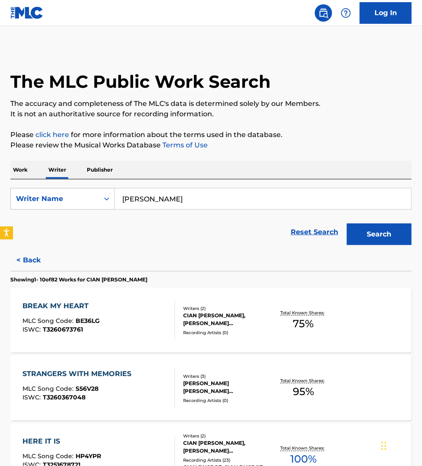
type input "[PERSON_NAME]"
click at [347, 223] on button "Search" at bounding box center [379, 234] width 65 height 22
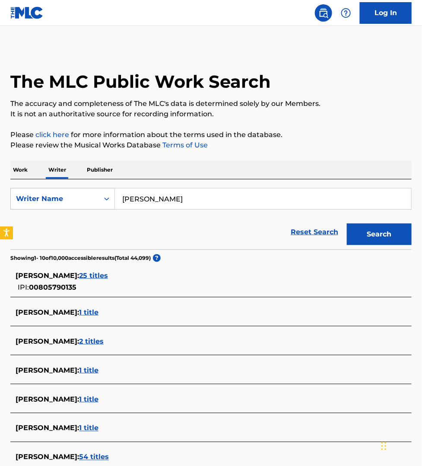
click at [101, 276] on span "25 titles" at bounding box center [93, 275] width 29 height 8
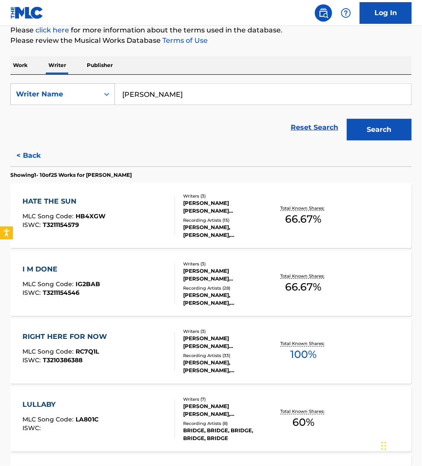
scroll to position [108, 0]
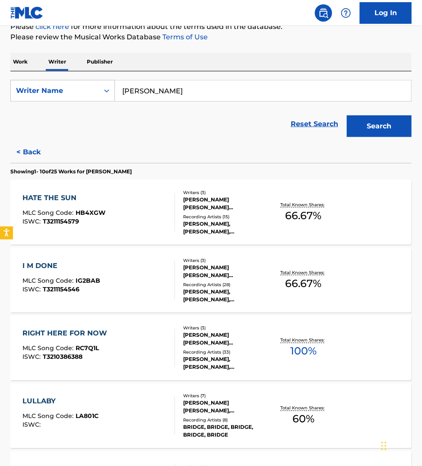
click at [143, 330] on div "RIGHT HERE FOR NOW MLC Song Code : RC7Q1L ISWC : T3210386388" at bounding box center [98, 348] width 153 height 39
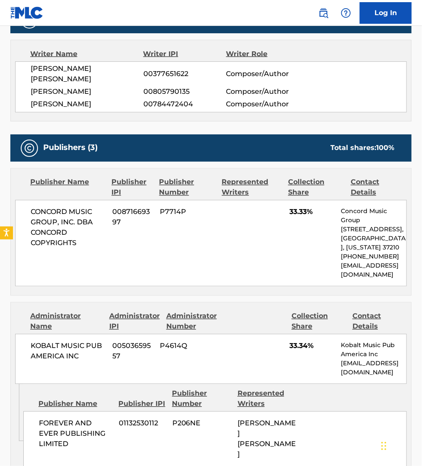
scroll to position [351, 0]
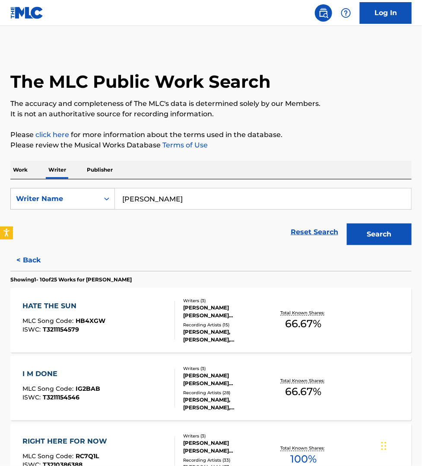
click at [138, 316] on div "HATE THE SUN MLC Song Code : HB4XGW ISWC : T3211154579" at bounding box center [98, 320] width 153 height 39
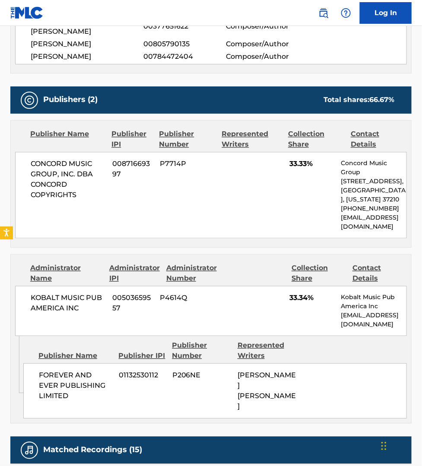
scroll to position [405, 0]
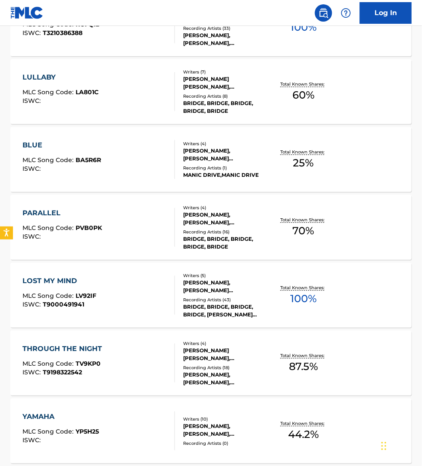
scroll to position [446, 0]
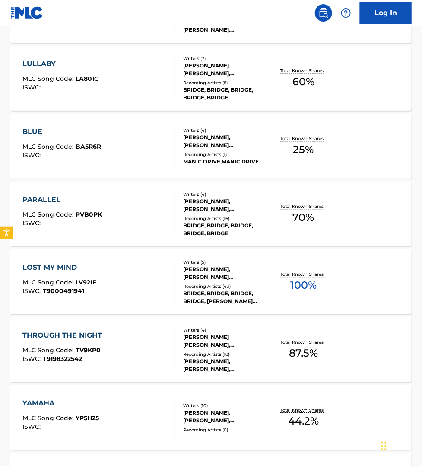
click at [141, 292] on div "LOST MY MIND MLC Song Code : LV92IF ISWC : T9000491941" at bounding box center [98, 281] width 153 height 39
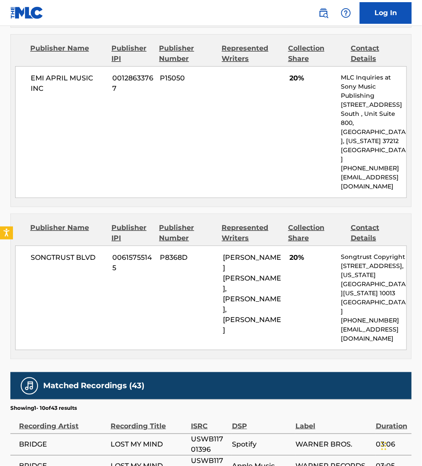
scroll to position [1621, 0]
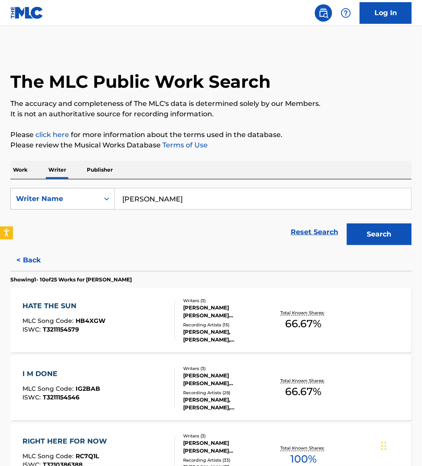
click at [24, 173] on p "Work" at bounding box center [20, 170] width 20 height 18
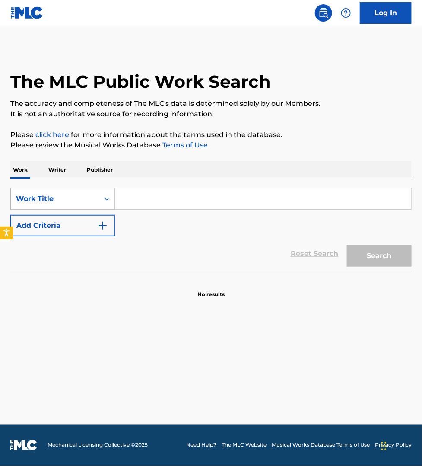
click at [29, 194] on div "Work Title" at bounding box center [55, 199] width 78 height 10
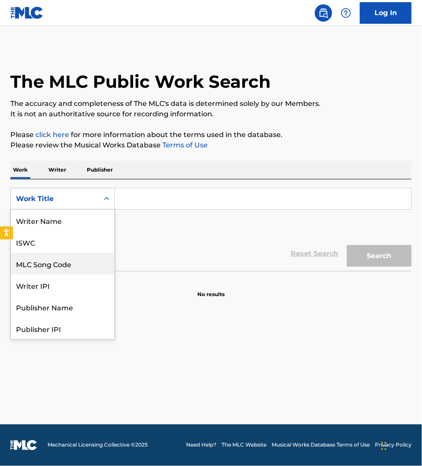
scroll to position [43, 0]
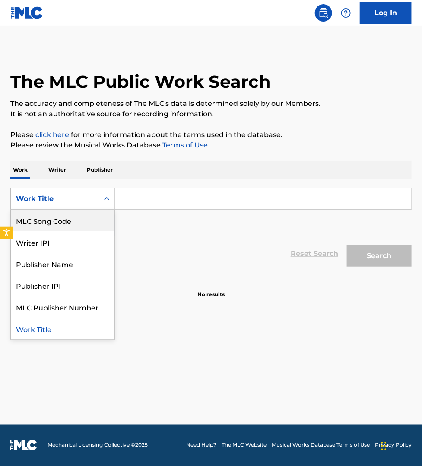
click at [35, 220] on div "MLC Song Code" at bounding box center [63, 221] width 104 height 22
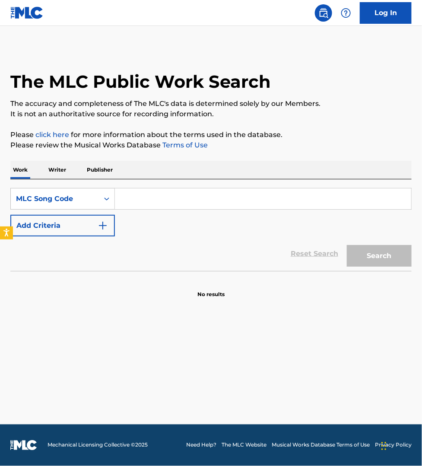
click at [123, 195] on input "Search Form" at bounding box center [263, 198] width 297 height 21
paste input "PVB0KF"
type input "PVB0KF"
click at [347, 245] on button "Search" at bounding box center [379, 256] width 65 height 22
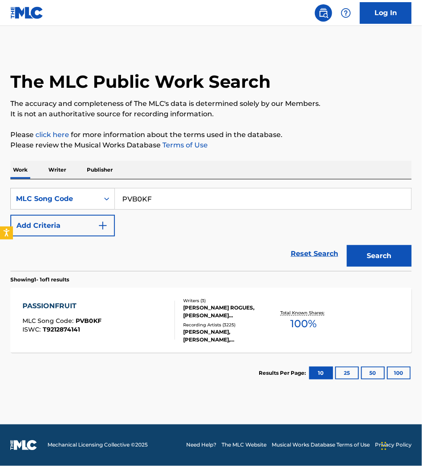
click at [140, 320] on div "PASSIONFRUIT MLC Song Code : PVB0KF ISWC : T9212874141" at bounding box center [98, 320] width 153 height 39
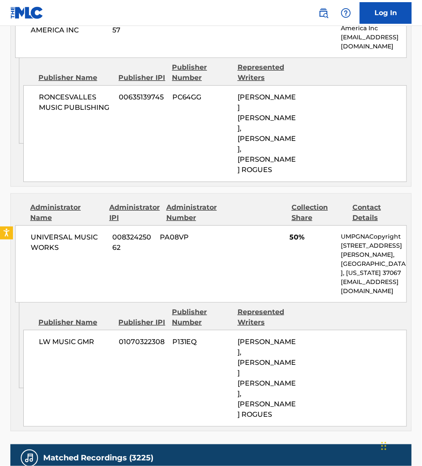
scroll to position [729, 0]
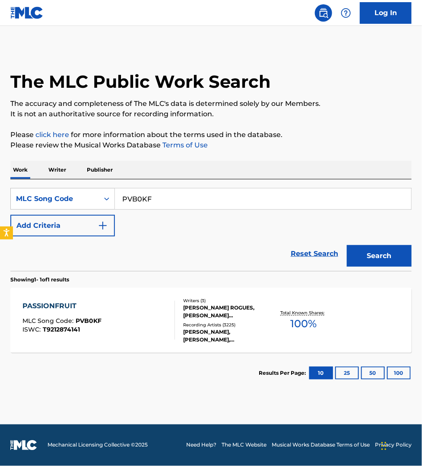
click at [163, 189] on input "PVB0KF" at bounding box center [263, 198] width 297 height 21
paste input "H72771"
type input "H72771"
click at [347, 245] on button "Search" at bounding box center [379, 256] width 65 height 22
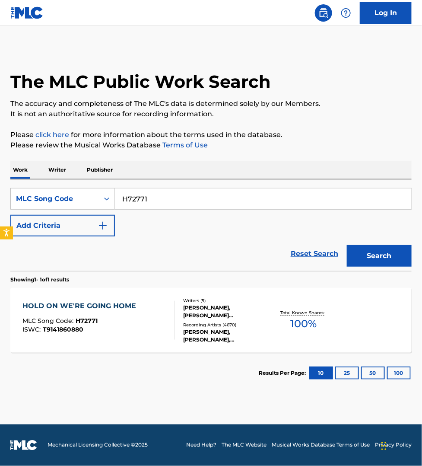
click at [156, 319] on div "HOLD ON WE'RE GOING HOME MLC Song Code : H72771 ISWC : T9141860880" at bounding box center [98, 320] width 153 height 39
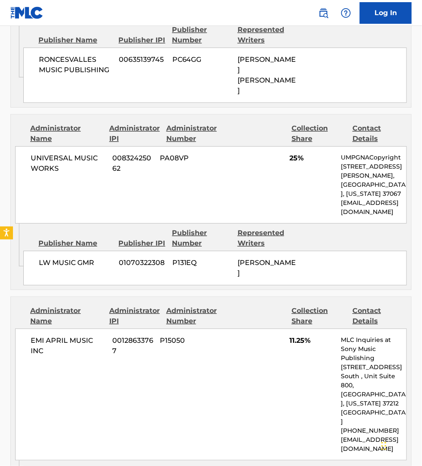
scroll to position [1526, 0]
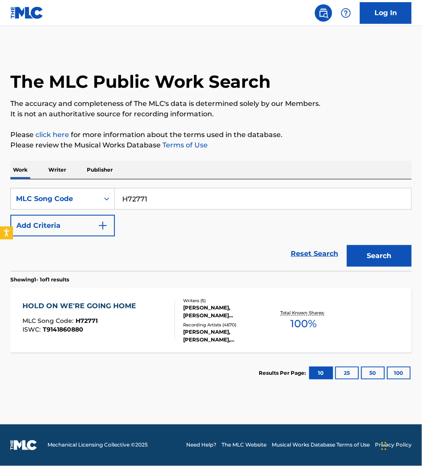
click at [152, 198] on input "H72771" at bounding box center [263, 198] width 297 height 21
paste input "D82304"
type input "D82304"
click at [347, 245] on button "Search" at bounding box center [379, 256] width 65 height 22
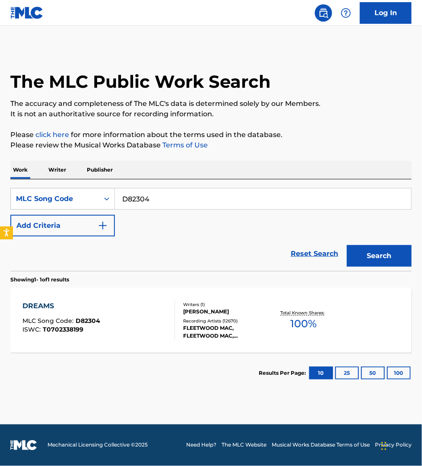
click at [158, 311] on div "DREAMS MLC Song Code : D82304 ISWC : T0702338199" at bounding box center [98, 320] width 153 height 39
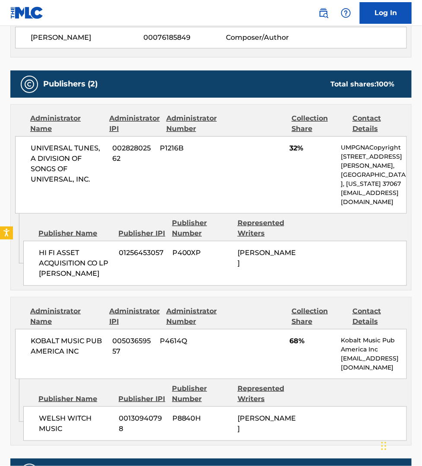
scroll to position [797, 0]
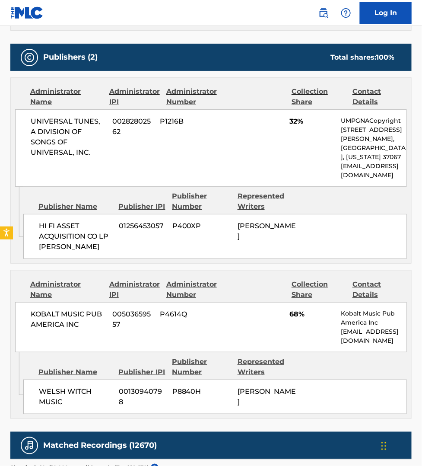
click at [265, 433] on div "Matched Recordings (12670)" at bounding box center [211, 445] width 402 height 27
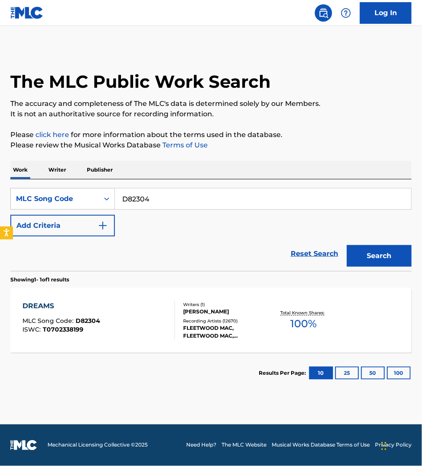
click at [149, 198] on input "D82304" at bounding box center [263, 198] width 297 height 21
paste input "L2532A"
click at [347, 245] on button "Search" at bounding box center [379, 256] width 65 height 22
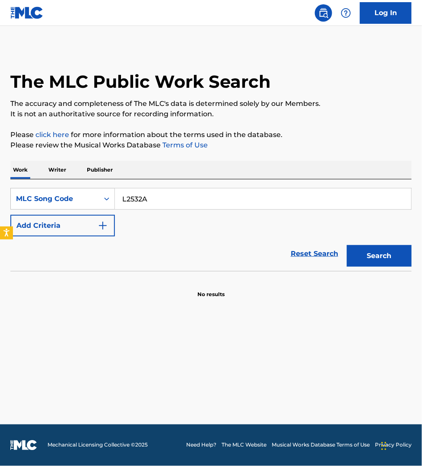
type input "L2532A"
click at [347, 245] on button "Search" at bounding box center [379, 256] width 65 height 22
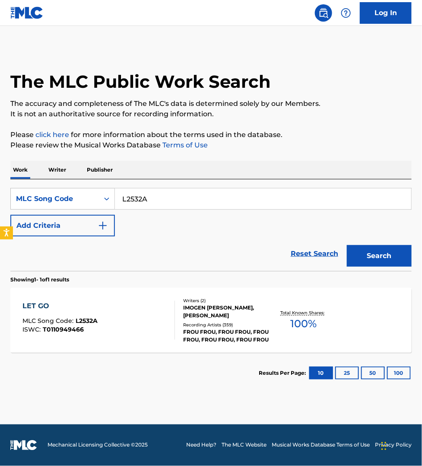
click at [131, 314] on div "LET GO MLC Song Code : L2532A ISWC : T0110949466" at bounding box center [98, 320] width 153 height 39
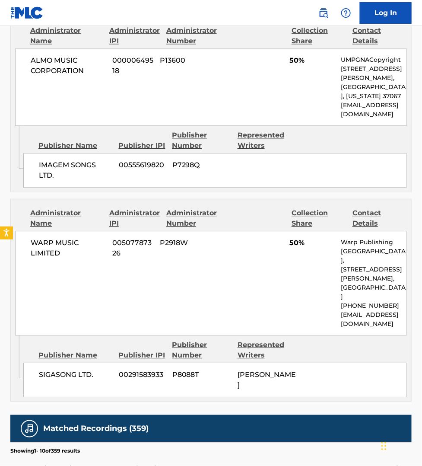
scroll to position [486, 0]
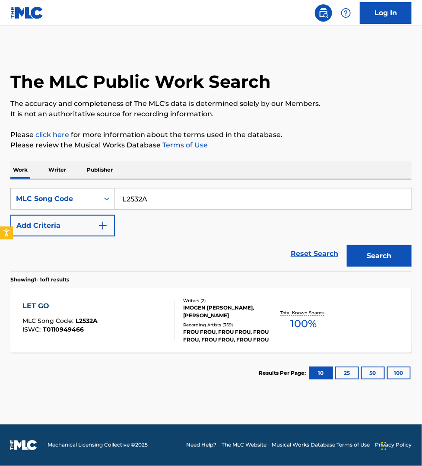
click at [188, 193] on input "L2532A" at bounding box center [263, 198] width 297 height 21
paste input "M10728"
type input "M10728"
click at [347, 245] on button "Search" at bounding box center [379, 256] width 65 height 22
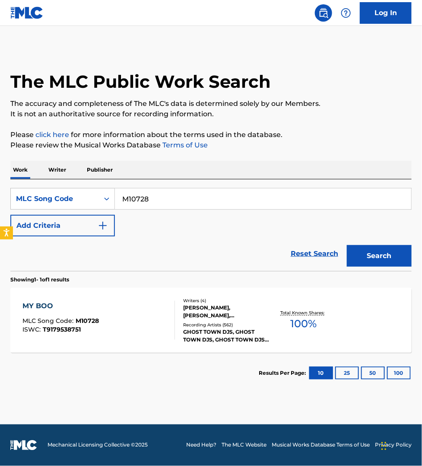
click at [134, 320] on div "MY BOO MLC Song Code : M10728 ISWC : T9179538751" at bounding box center [98, 320] width 153 height 39
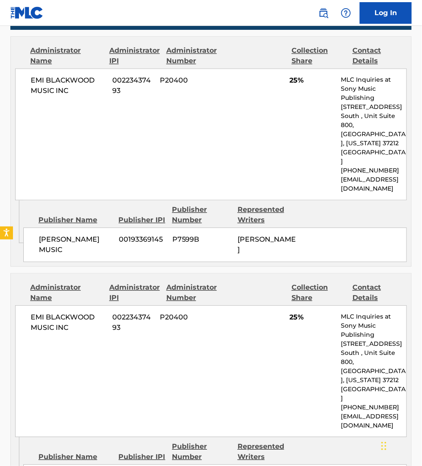
scroll to position [405, 0]
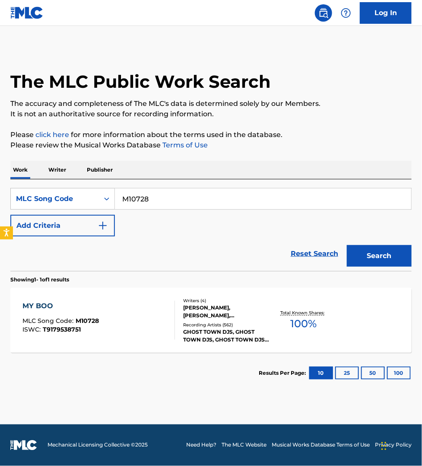
click at [163, 191] on input "M10728" at bounding box center [263, 198] width 297 height 21
paste input "W60F0C"
type input "W60F0C"
click at [347, 245] on button "Search" at bounding box center [379, 256] width 65 height 22
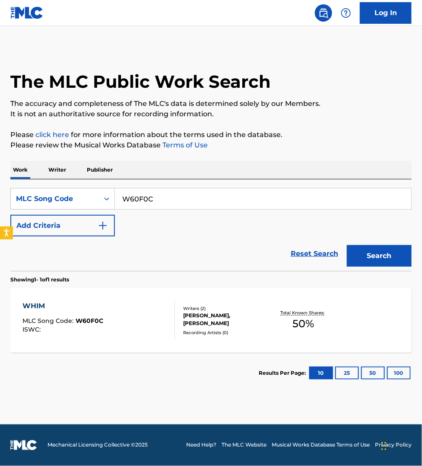
click at [150, 314] on div "WHIM MLC Song Code : W60F0C ISWC :" at bounding box center [98, 320] width 153 height 39
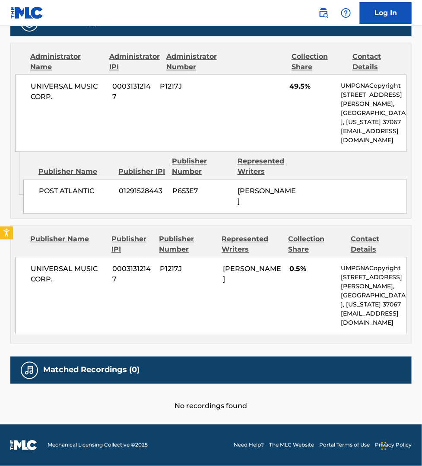
scroll to position [412, 0]
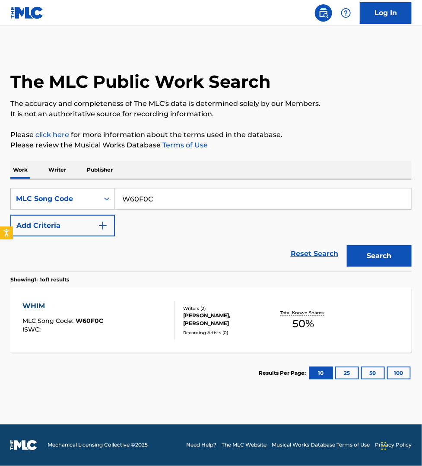
click at [159, 200] on input "W60F0C" at bounding box center [263, 198] width 297 height 21
paste input "S0586J"
type input "S0586J"
click at [347, 245] on button "Search" at bounding box center [379, 256] width 65 height 22
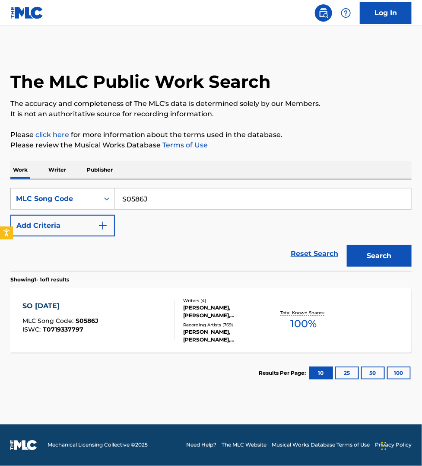
click at [132, 310] on div "SO [DATE] MLC Song Code : S0586J ISWC : T0719337797" at bounding box center [98, 320] width 153 height 39
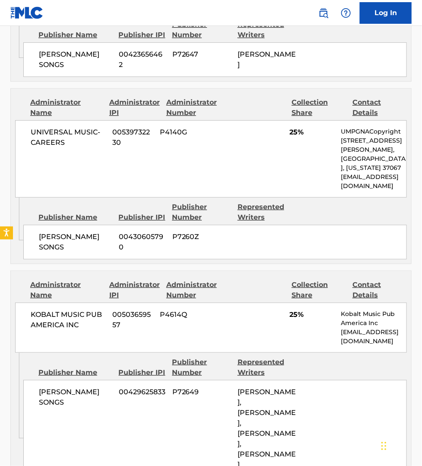
scroll to position [797, 0]
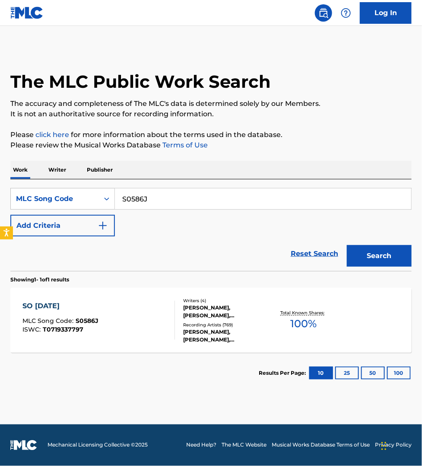
click at [140, 195] on input "S0586J" at bounding box center [263, 198] width 297 height 21
paste input "X9200Q"
type input "X9200Q"
click at [347, 245] on button "Search" at bounding box center [379, 256] width 65 height 22
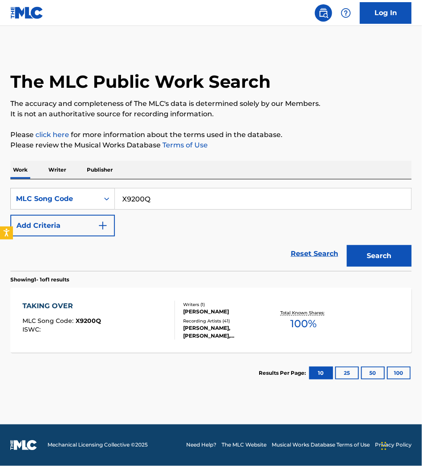
click at [132, 321] on div "TAKING OVER MLC Song Code : X9200Q ISWC :" at bounding box center [98, 320] width 153 height 39
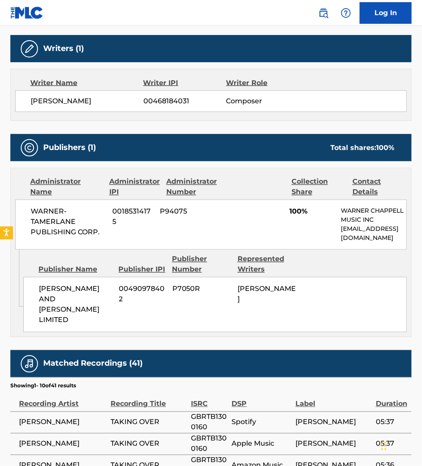
scroll to position [297, 0]
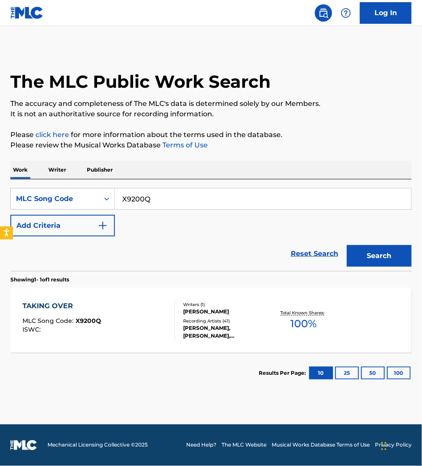
click at [154, 198] on input "X9200Q" at bounding box center [263, 198] width 297 height 21
paste input "L3634"
type input "L3634Q"
click at [347, 245] on button "Search" at bounding box center [379, 256] width 65 height 22
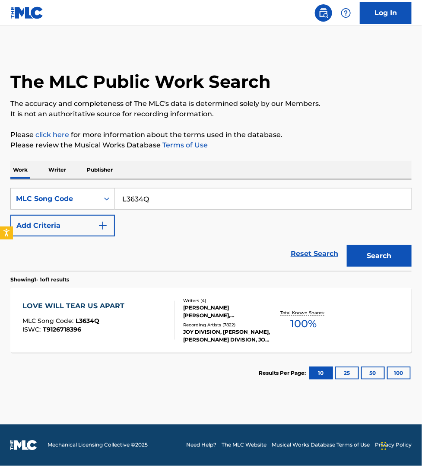
click at [165, 321] on div "LOVE WILL TEAR US APART MLC Song Code : L3634Q ISWC : T9126718396" at bounding box center [98, 320] width 153 height 39
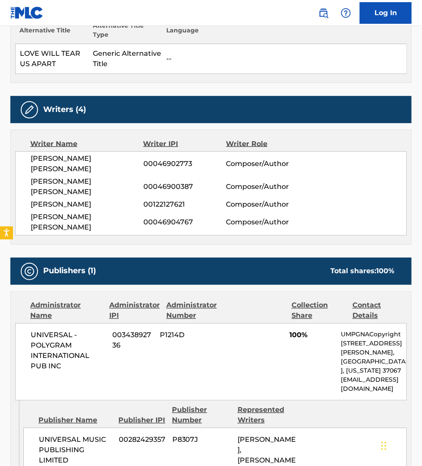
scroll to position [392, 0]
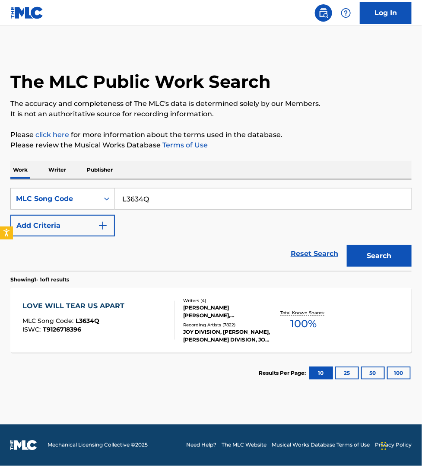
click at [170, 200] on input "L3634Q" at bounding box center [263, 198] width 297 height 21
paste input "DS2UK0"
type input "DS2UK0"
click at [347, 245] on button "Search" at bounding box center [379, 256] width 65 height 22
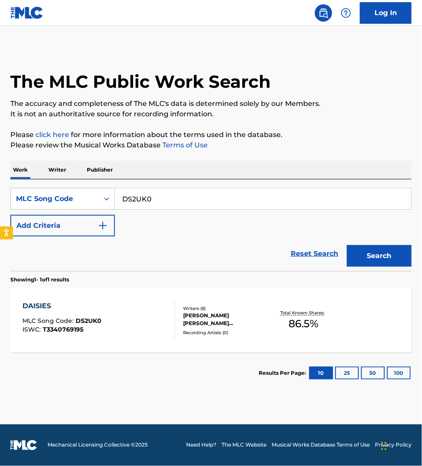
click at [140, 303] on div "DAISIES MLC Song Code : DS2UK0 ISWC : T3340769195" at bounding box center [98, 320] width 153 height 39
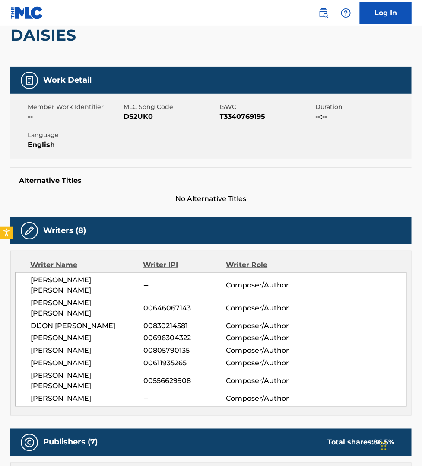
scroll to position [81, 0]
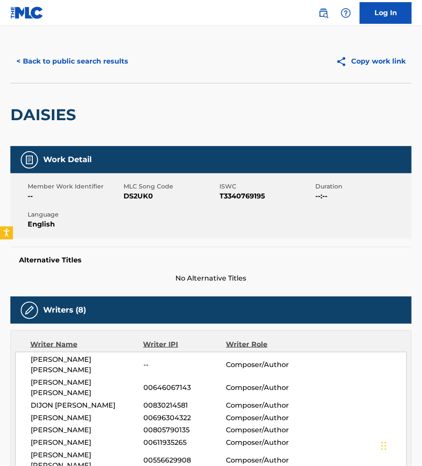
scroll to position [0, 0]
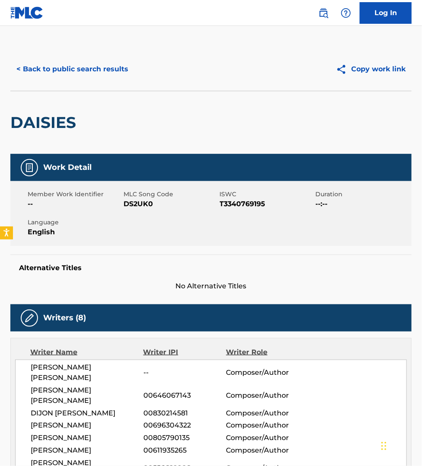
click at [79, 64] on button "< Back to public search results" at bounding box center [72, 69] width 124 height 22
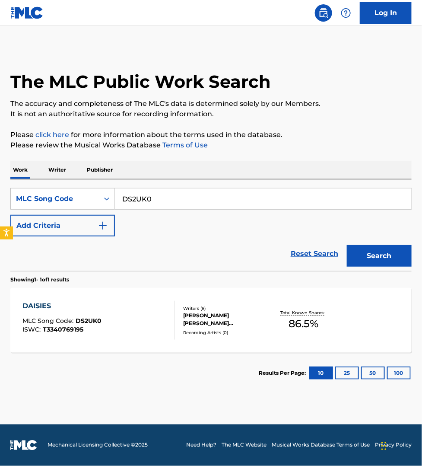
click at [165, 199] on input "DS2UK0" at bounding box center [263, 198] width 297 height 21
paste input "A98FOY"
click at [347, 245] on button "Search" at bounding box center [379, 256] width 65 height 22
click at [156, 199] on input "A98FOY" at bounding box center [263, 198] width 297 height 21
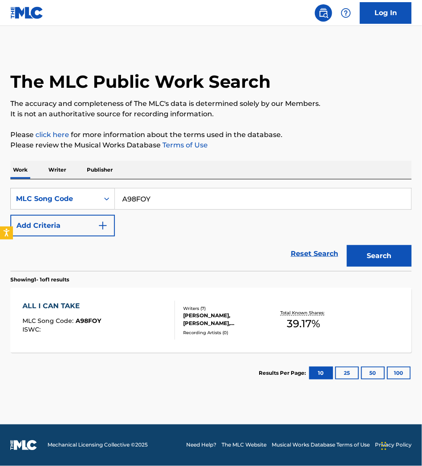
click at [156, 199] on input "A98FOY" at bounding box center [263, 198] width 297 height 21
paste input "DS2UK0"
type input "DS2UK0"
click at [347, 245] on button "Search" at bounding box center [379, 256] width 65 height 22
click at [152, 316] on div "DAISIES MLC Song Code : DS2UK0 ISWC : T3340769195" at bounding box center [98, 320] width 153 height 39
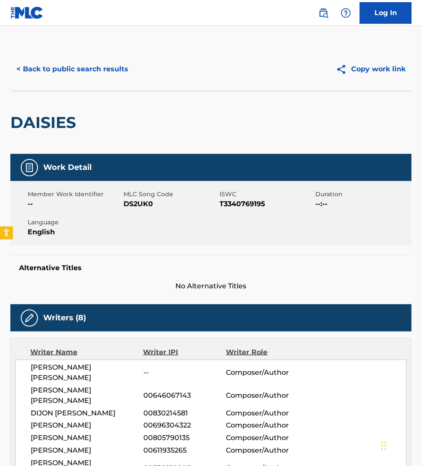
click at [90, 70] on button "< Back to public search results" at bounding box center [72, 69] width 124 height 22
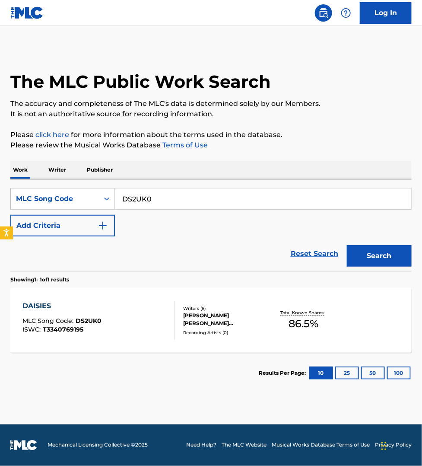
click at [130, 195] on input "DS2UK0" at bounding box center [263, 198] width 297 height 21
paste input "A98FOY"
type input "A98FOY"
click at [347, 245] on button "Search" at bounding box center [379, 256] width 65 height 22
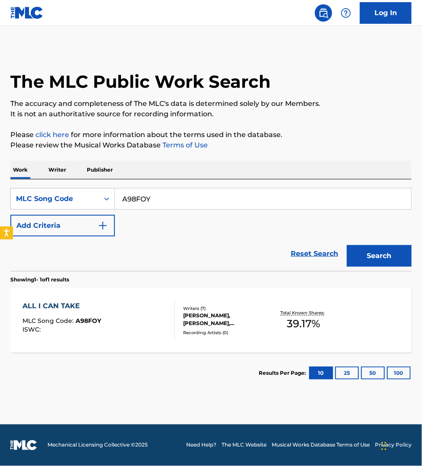
click at [124, 318] on div "ALL I CAN TAKE MLC Song Code : A98FOY ISWC :" at bounding box center [98, 320] width 153 height 39
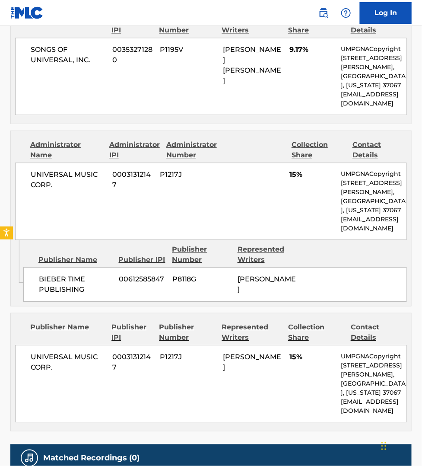
scroll to position [540, 0]
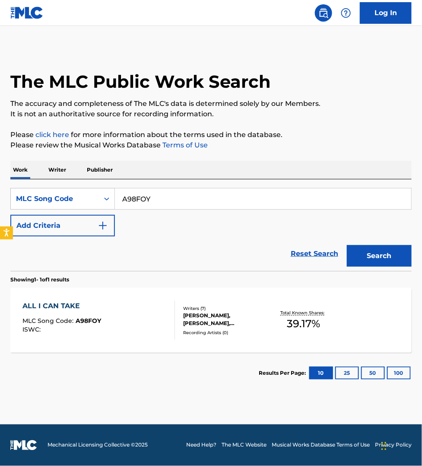
click at [142, 198] on input "A98FOY" at bounding box center [263, 198] width 297 height 21
paste input "GB7X3D"
type input "GB7X3D"
click at [357, 254] on button "Search" at bounding box center [379, 256] width 65 height 22
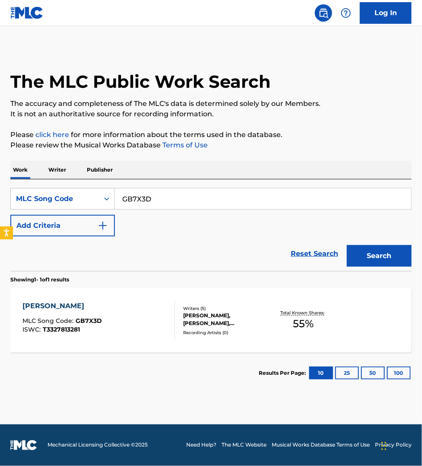
click at [135, 321] on div "[PERSON_NAME] MLC Song Code : GB7X3D ISWC : T3327813281" at bounding box center [98, 320] width 153 height 39
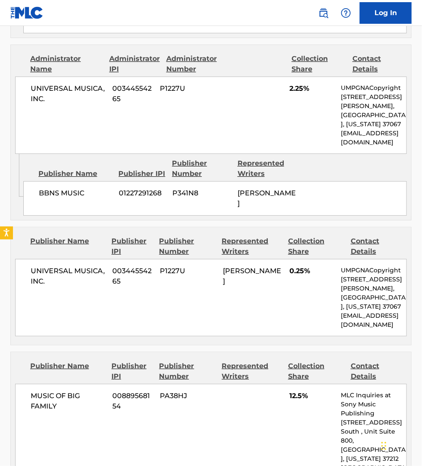
scroll to position [689, 0]
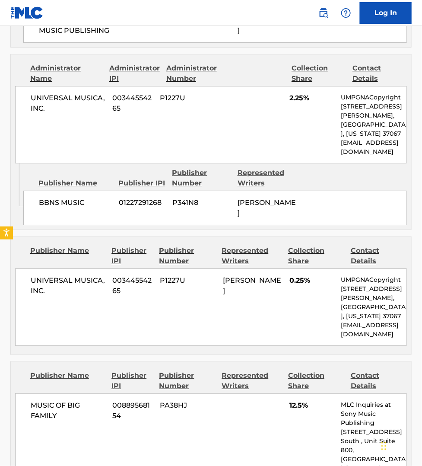
click at [247, 424] on div "MUSIC OF BIG FAMILY 00889568154 PA38HJ 12.5% MLC Inquiries at Sony Music Publis…" at bounding box center [211, 459] width 392 height 132
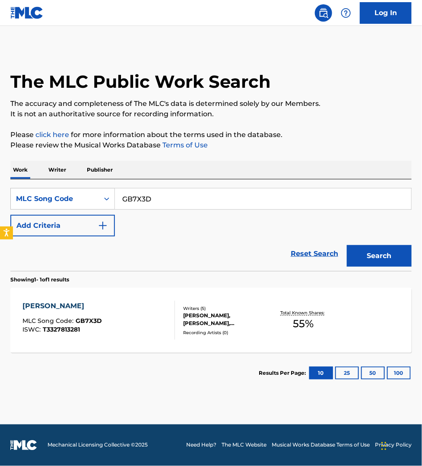
click at [158, 199] on input "GB7X3D" at bounding box center [263, 198] width 297 height 21
paste input "N3958S"
type input "N3958S"
click at [347, 245] on button "Search" at bounding box center [379, 256] width 65 height 22
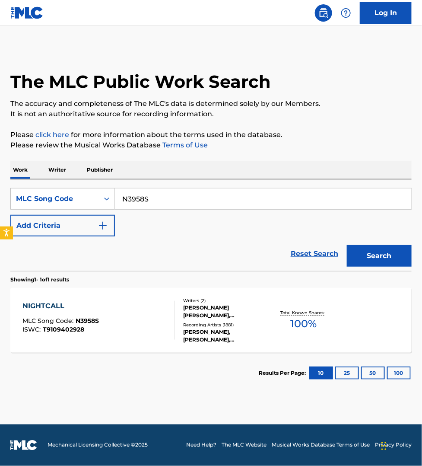
click at [152, 306] on div "NIGHTCALL MLC Song Code : N3958S ISWC : T9109402928" at bounding box center [98, 320] width 153 height 39
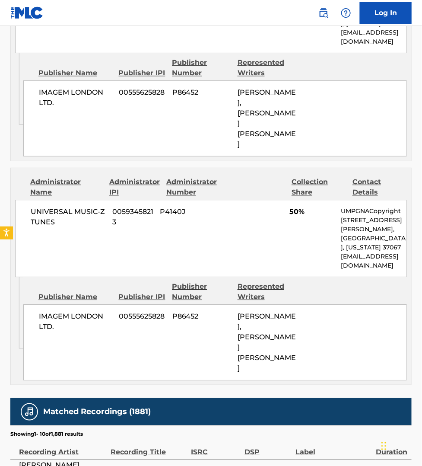
scroll to position [513, 0]
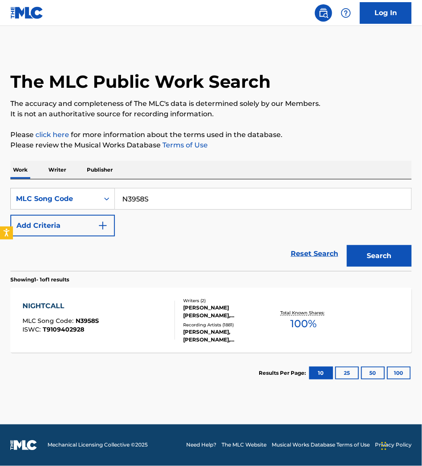
click at [166, 198] on input "N3958S" at bounding box center [263, 198] width 297 height 21
paste input "IZ5OMV"
type input "IZ5OMV"
click at [347, 245] on button "Search" at bounding box center [379, 256] width 65 height 22
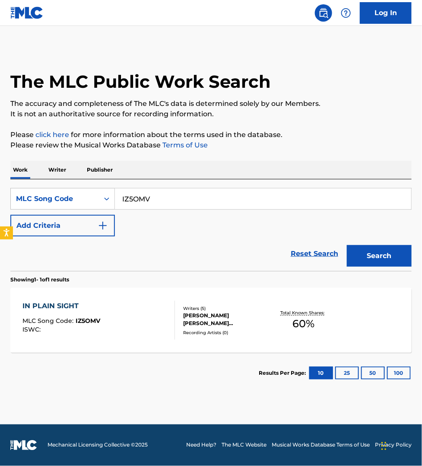
click at [154, 312] on div "IN PLAIN SIGHT MLC Song Code : IZ5OMV ISWC :" at bounding box center [98, 320] width 153 height 39
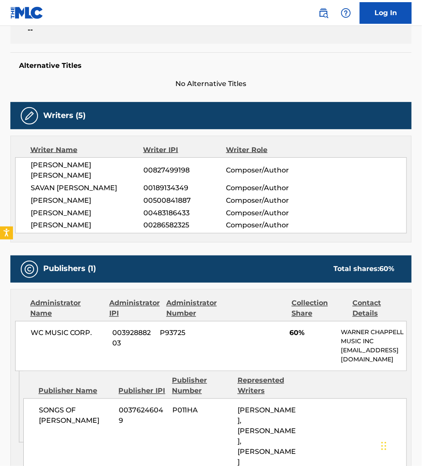
scroll to position [270, 0]
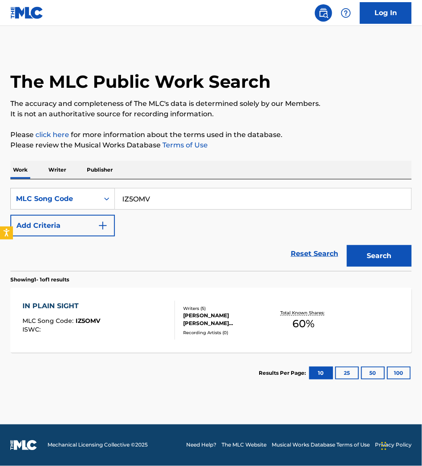
click at [154, 197] on input "IZ5OMV" at bounding box center [263, 198] width 297 height 21
paste input "LE0TK3"
type input "LE0TK3"
click at [347, 245] on button "Search" at bounding box center [379, 256] width 65 height 22
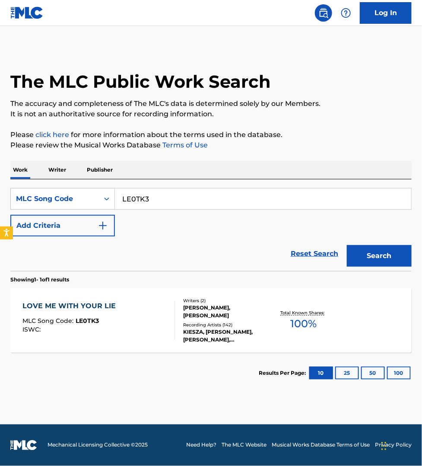
click at [159, 329] on div "LOVE ME WITH YOUR LIE MLC Song Code : LE0TK3 ISWC :" at bounding box center [98, 320] width 153 height 39
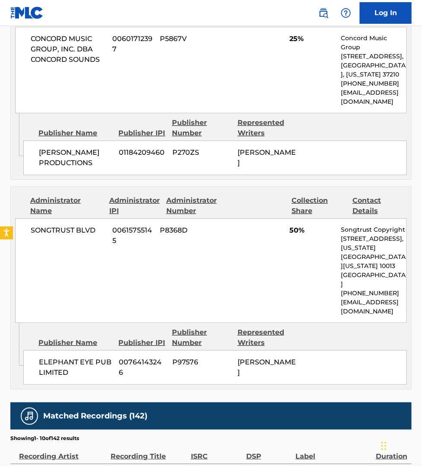
scroll to position [567, 0]
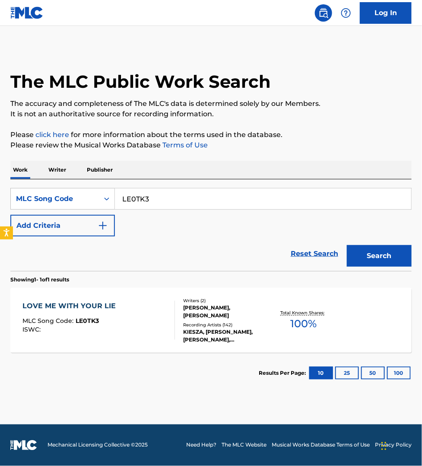
click at [156, 193] on input "LE0TK3" at bounding box center [263, 198] width 297 height 21
paste input "K1486J"
type input "K1486J"
click at [347, 245] on button "Search" at bounding box center [379, 256] width 65 height 22
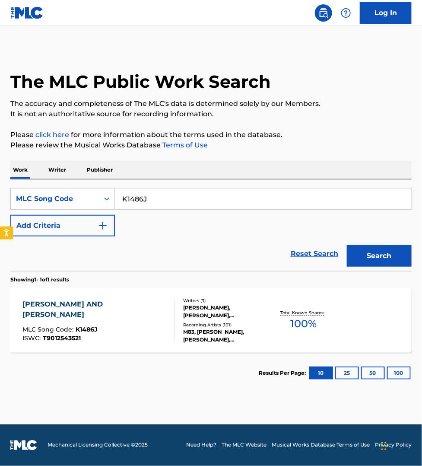
click at [145, 303] on div "[PERSON_NAME] AND [PERSON_NAME] MLC Song Code : K1486J ISWC : T9012543521" at bounding box center [98, 320] width 153 height 42
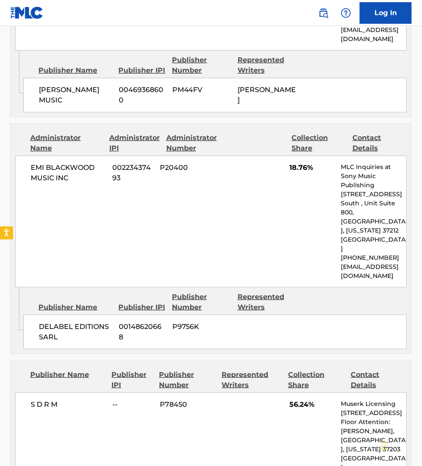
scroll to position [865, 0]
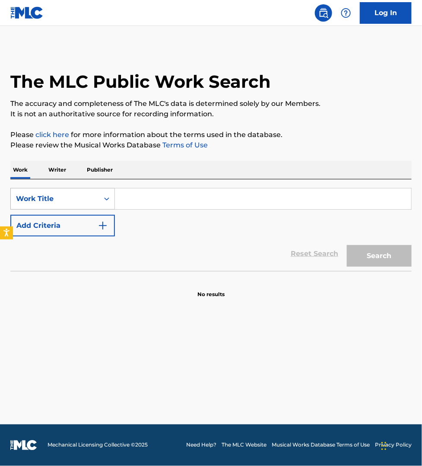
click at [46, 198] on div "Work Title" at bounding box center [55, 199] width 78 height 10
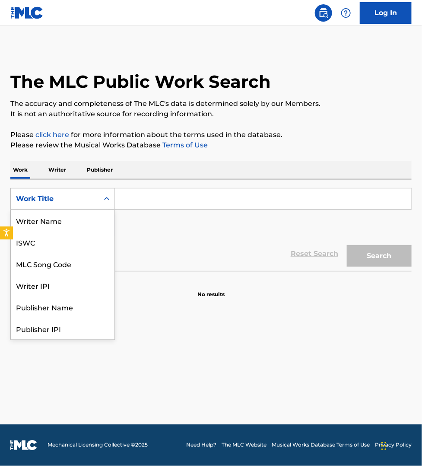
scroll to position [43, 0]
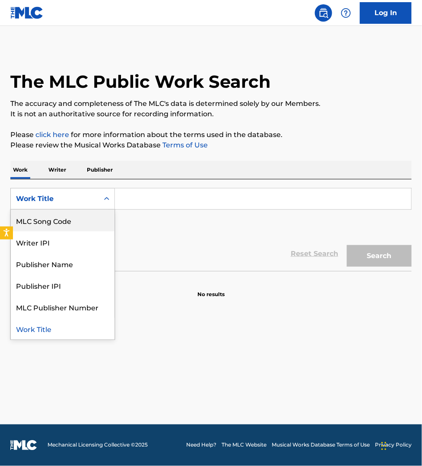
click at [46, 219] on div "MLC Song Code" at bounding box center [63, 221] width 104 height 22
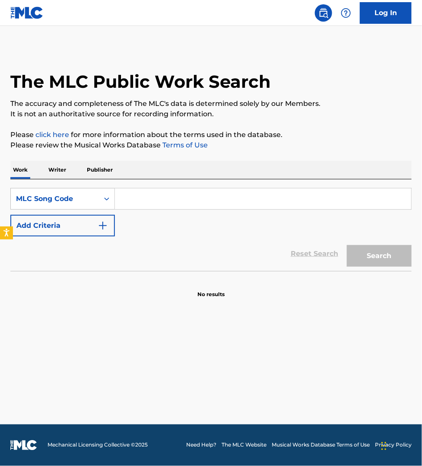
click at [144, 199] on input "Search Form" at bounding box center [263, 198] width 297 height 21
paste input "KC1J67"
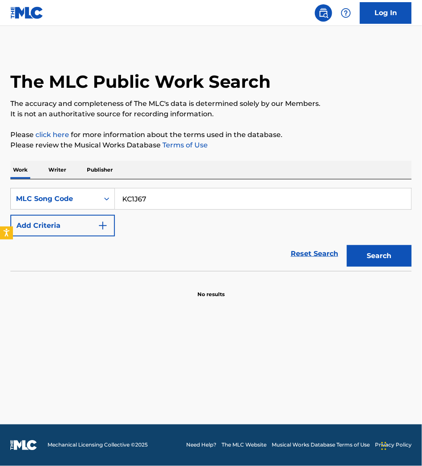
type input "KC1J67"
click at [347, 245] on button "Search" at bounding box center [379, 256] width 65 height 22
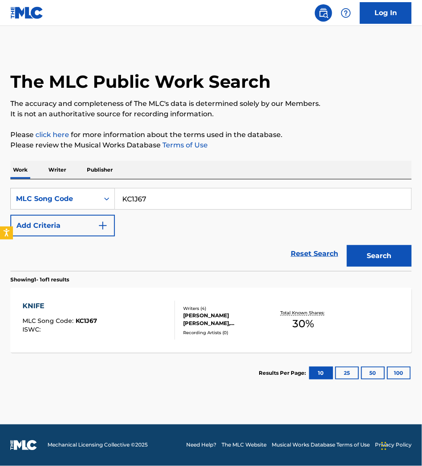
click at [159, 303] on div "KNIFE MLC Song Code : KC1J67 ISWC :" at bounding box center [98, 320] width 153 height 39
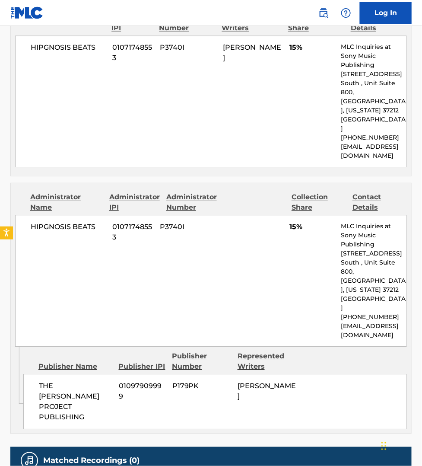
scroll to position [472, 0]
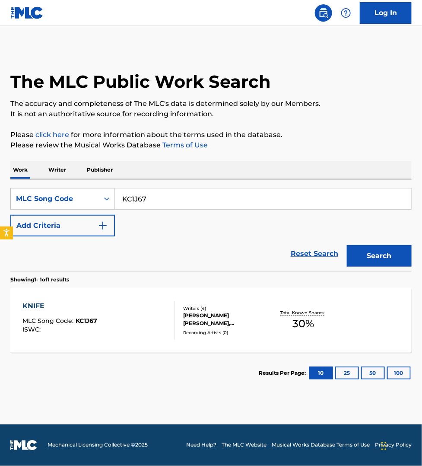
click at [154, 199] on input "KC1J67" at bounding box center [263, 198] width 297 height 21
paste input "W16006"
type input "W16006"
click at [347, 245] on button "Search" at bounding box center [379, 256] width 65 height 22
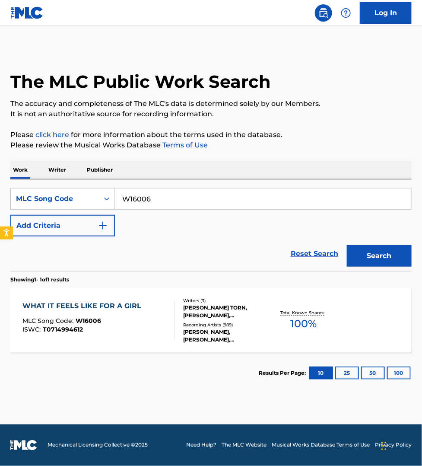
click at [146, 323] on div "WHAT IT FEELS LIKE FOR A GIRL MLC Song Code : W16006 ISWC : T0714994612" at bounding box center [98, 320] width 153 height 39
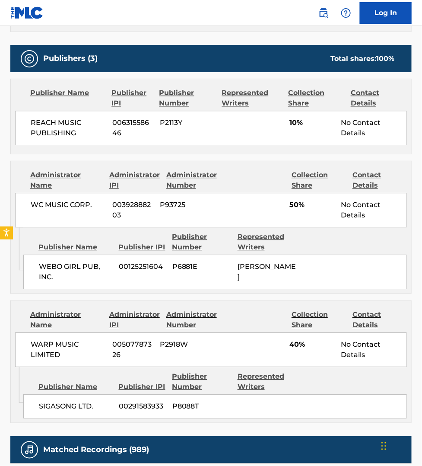
scroll to position [486, 0]
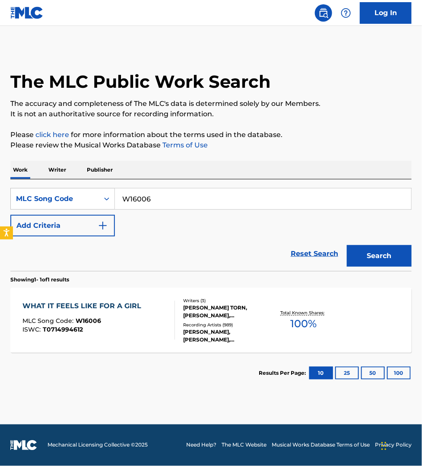
click at [160, 197] on input "W16006" at bounding box center [263, 198] width 297 height 21
paste input "M13874"
type input "M13874"
click at [347, 245] on button "Search" at bounding box center [379, 256] width 65 height 22
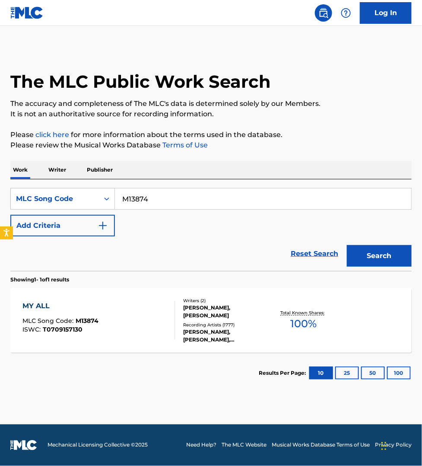
click at [155, 321] on div "MY ALL MLC Song Code : M13874 ISWC : T0709157130" at bounding box center [98, 320] width 153 height 39
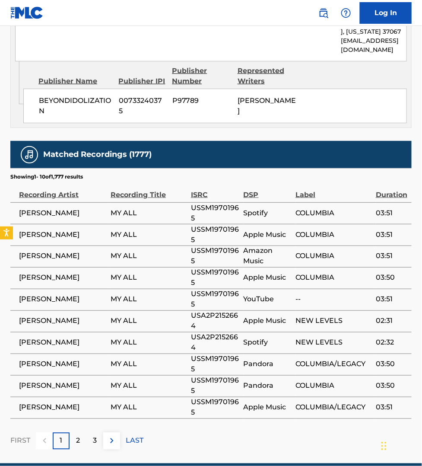
scroll to position [1042, 0]
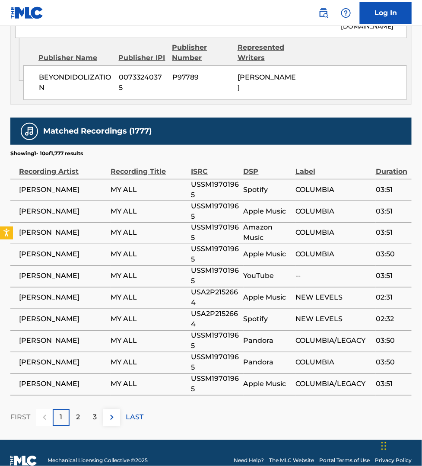
click at [115, 412] on img at bounding box center [112, 417] width 10 height 10
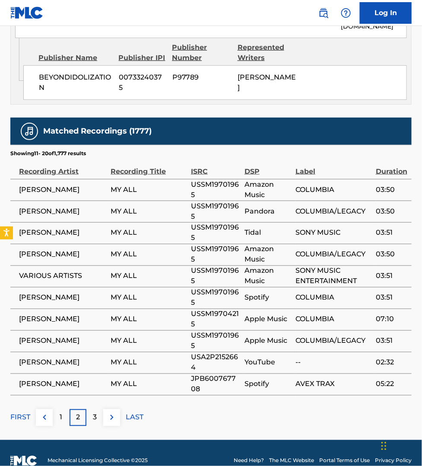
click at [109, 412] on img at bounding box center [112, 417] width 10 height 10
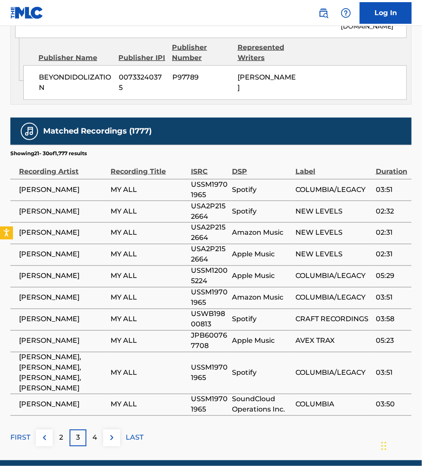
click at [111, 433] on img at bounding box center [112, 438] width 10 height 10
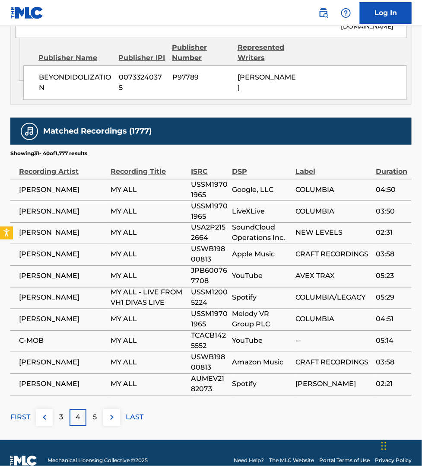
click at [115, 412] on img at bounding box center [112, 417] width 10 height 10
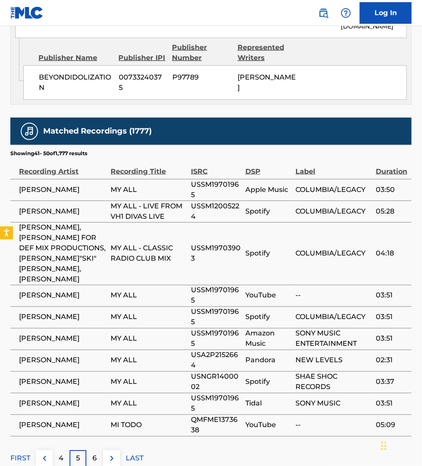
click at [108, 453] on img at bounding box center [112, 458] width 10 height 10
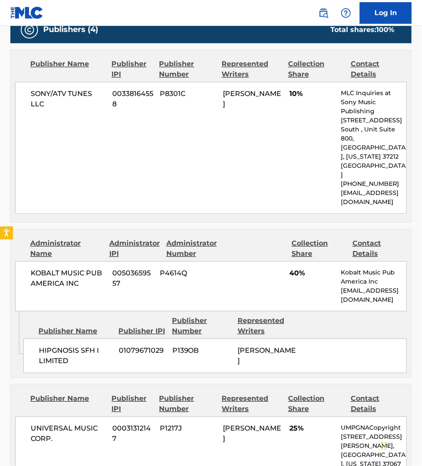
scroll to position [461, 0]
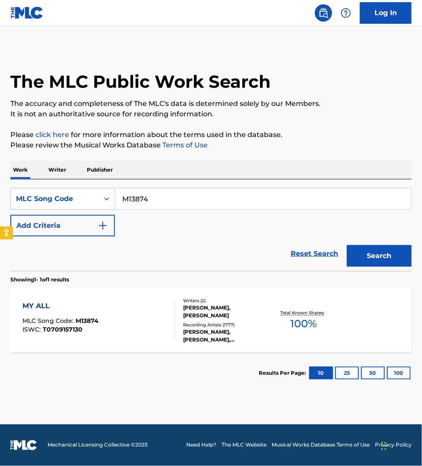
click at [145, 201] on input "M13874" at bounding box center [263, 198] width 297 height 21
paste input "I25LQV"
type input "I25LQV"
click at [347, 245] on button "Search" at bounding box center [379, 256] width 65 height 22
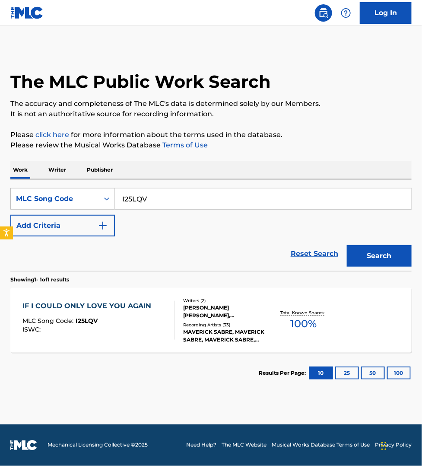
click at [144, 316] on div "IF I COULD ONLY LOVE YOU AGAIN MLC Song Code : I25LQV ISWC :" at bounding box center [88, 320] width 133 height 39
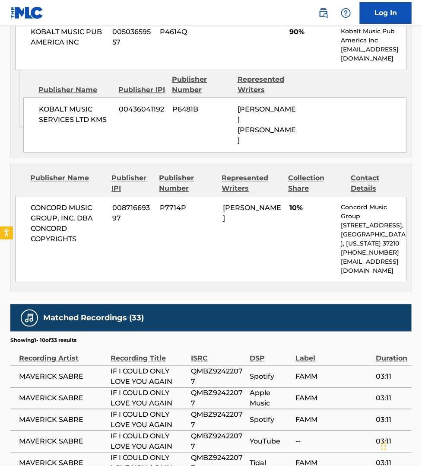
scroll to position [486, 0]
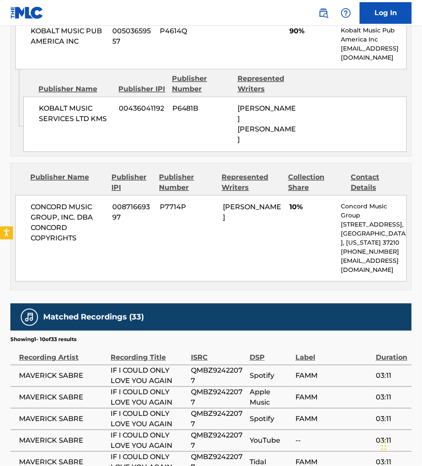
click at [363, 457] on span "FAMM" at bounding box center [334, 462] width 76 height 10
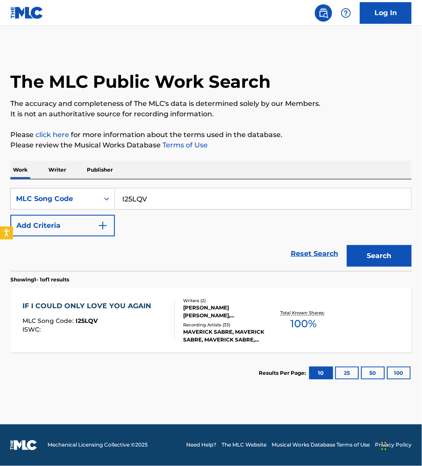
click at [167, 204] on input "I25LQV" at bounding box center [263, 198] width 297 height 21
paste input "K1985B"
type input "K1985B"
click at [347, 245] on button "Search" at bounding box center [379, 256] width 65 height 22
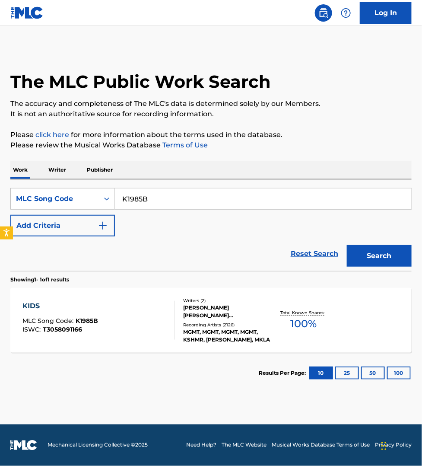
click at [155, 322] on div "KIDS MLC Song Code : K1985B ISWC : T3058091166" at bounding box center [98, 320] width 153 height 39
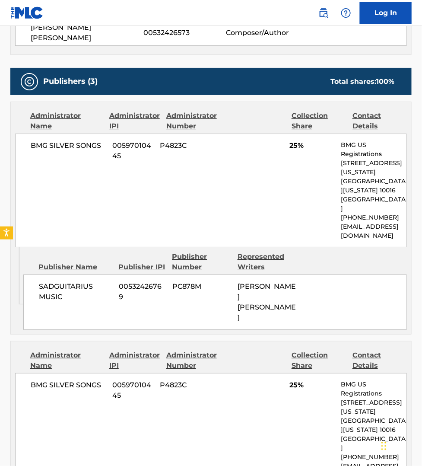
scroll to position [621, 0]
